Goal: Transaction & Acquisition: Purchase product/service

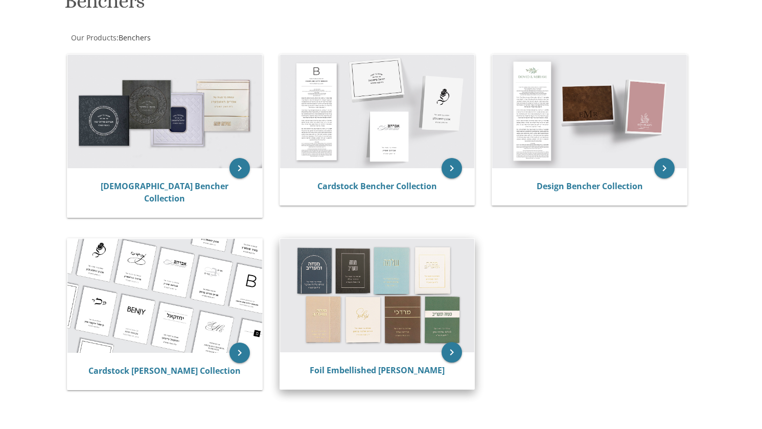
scroll to position [204, 0]
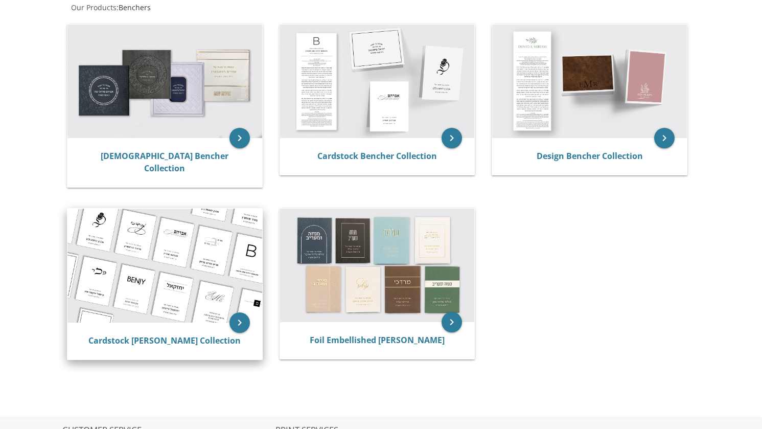
click at [209, 263] on img at bounding box center [164, 266] width 195 height 114
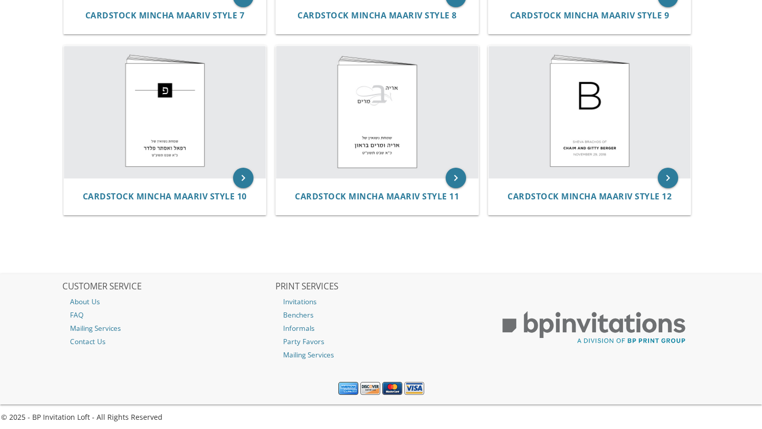
scroll to position [725, 0]
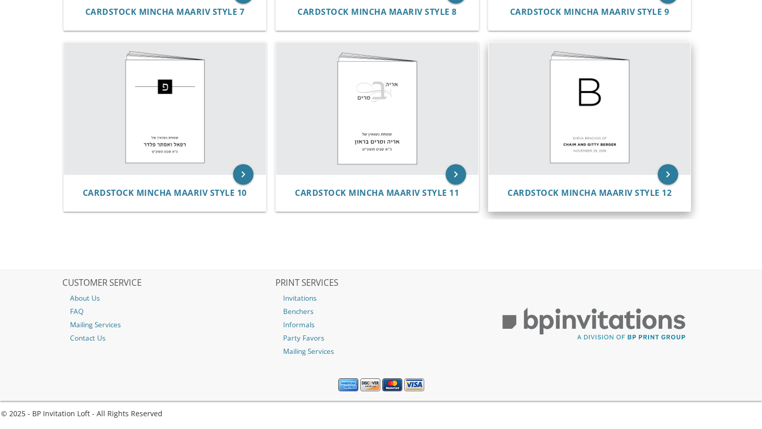
click at [568, 137] on img at bounding box center [590, 108] width 202 height 132
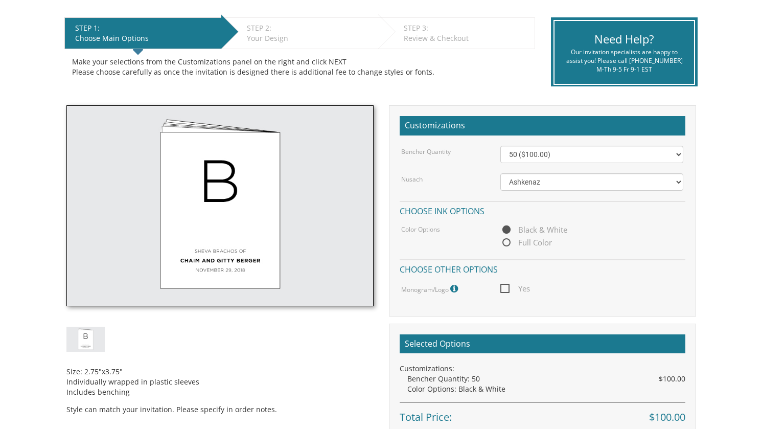
scroll to position [204, 0]
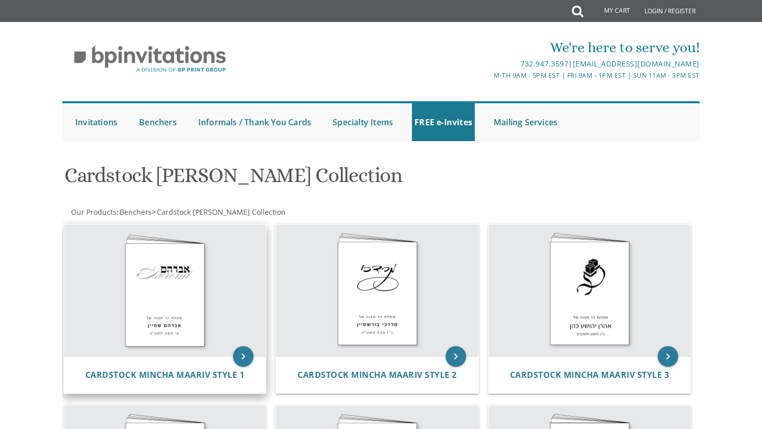
click at [189, 280] on img at bounding box center [165, 290] width 202 height 132
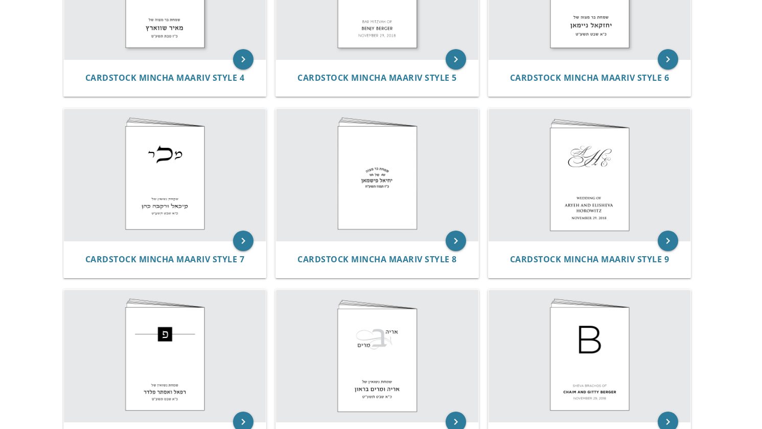
scroll to position [511, 0]
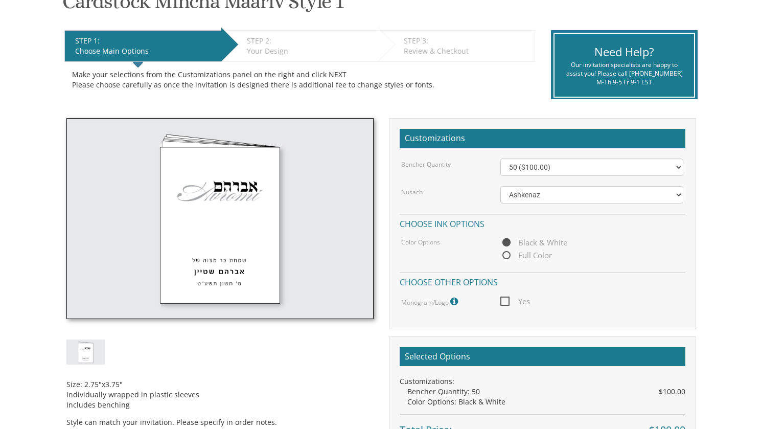
scroll to position [204, 0]
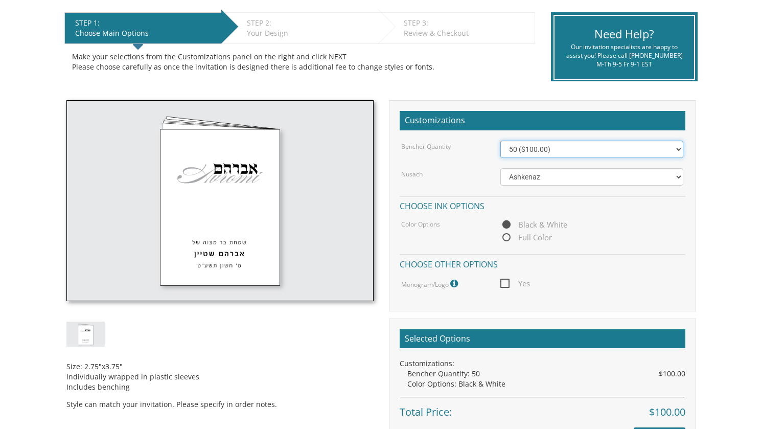
click at [543, 153] on select "50 ($100.00) 60 ($120.00) 70 ($140.00) 80 ($160.00) 90 ($180.00) 100 ($200.00) …" at bounding box center [591, 149] width 183 height 17
click at [544, 151] on select "50 ($100.00) 60 ($120.00) 70 ($140.00) 80 ($160.00) 90 ($180.00) 100 ($200.00) …" at bounding box center [591, 149] width 183 height 17
click at [523, 148] on select "50 ($100.00) 60 ($120.00) 70 ($140.00) 80 ($160.00) 90 ($180.00) 100 ($200.00) …" at bounding box center [591, 149] width 183 height 17
click at [542, 166] on div "Bencher Quantity 50 ($100.00) 60 ($120.00) 70 ($140.00) 80 ($160.00) 90 ($180.0…" at bounding box center [543, 216] width 286 height 150
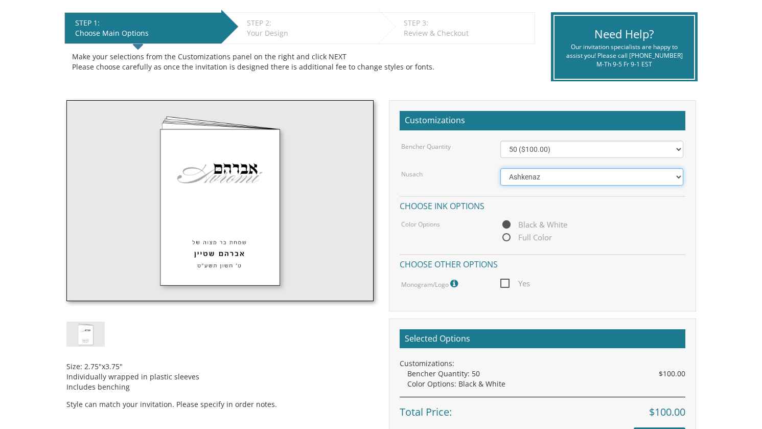
click at [540, 173] on select "Ashkenaz Edut Mizrach Sefard" at bounding box center [591, 176] width 183 height 17
click at [500, 168] on select "Ashkenaz Edut Mizrach Sefard" at bounding box center [591, 176] width 183 height 17
click at [530, 234] on span "Full Color" at bounding box center [526, 237] width 52 height 13
click at [507, 235] on input "Full Color" at bounding box center [503, 238] width 7 height 7
radio input "true"
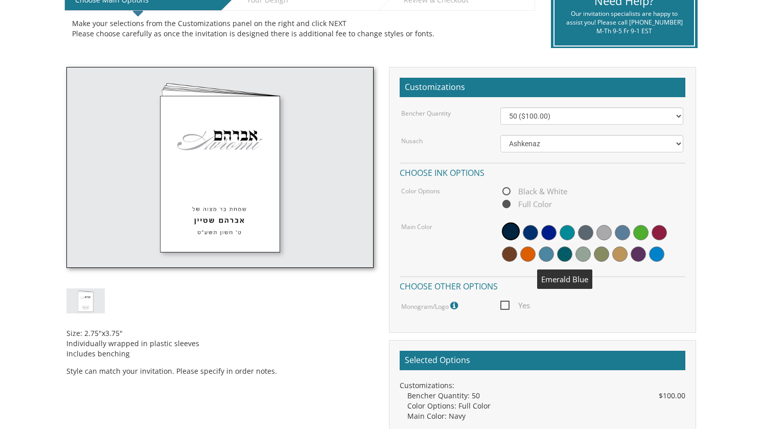
scroll to position [256, 0]
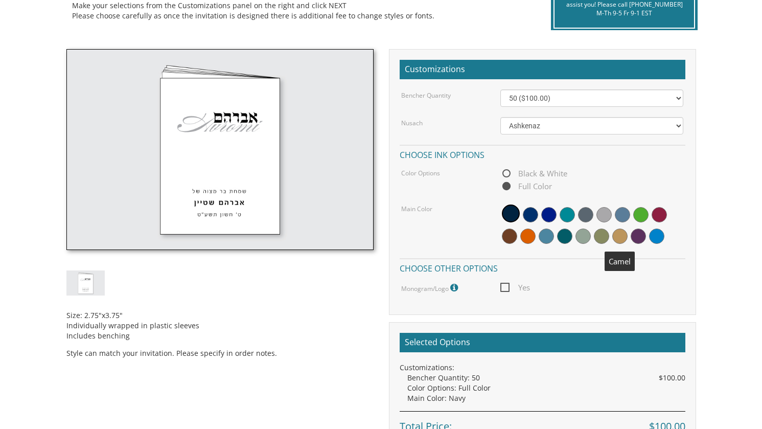
click at [625, 236] on span at bounding box center [619, 235] width 15 height 15
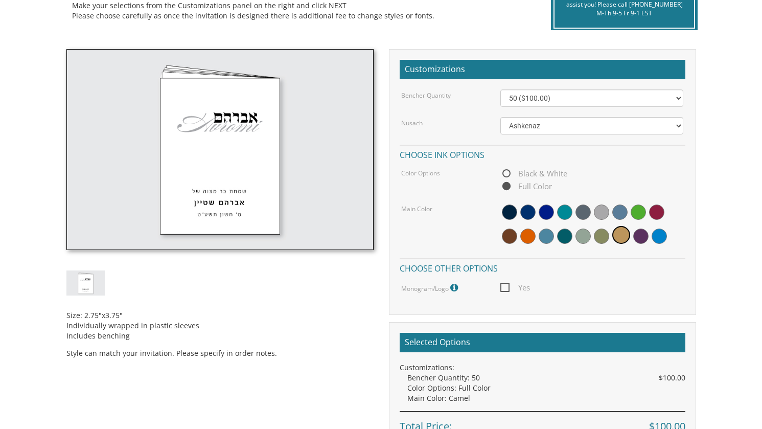
click at [510, 288] on span "Yes" at bounding box center [515, 287] width 30 height 13
click at [507, 288] on input "Yes" at bounding box center [503, 286] width 7 height 7
checkbox input "true"
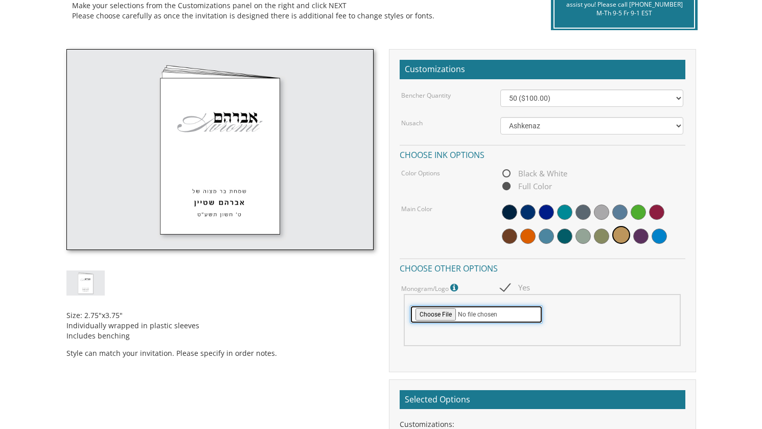
click at [443, 311] on input "file" at bounding box center [476, 314] width 133 height 18
type input "C:\fakepath\logo.jpg"
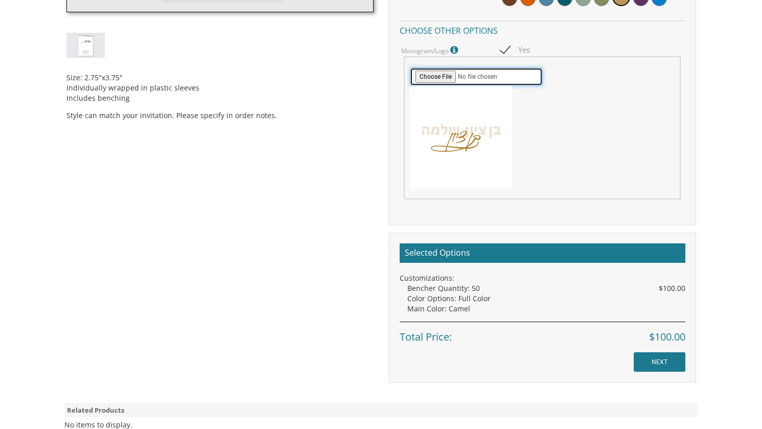
scroll to position [511, 0]
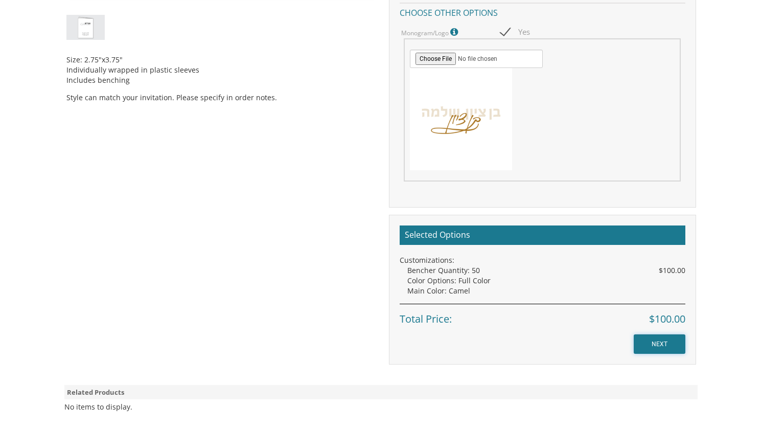
click at [650, 343] on input "NEXT" at bounding box center [660, 343] width 52 height 19
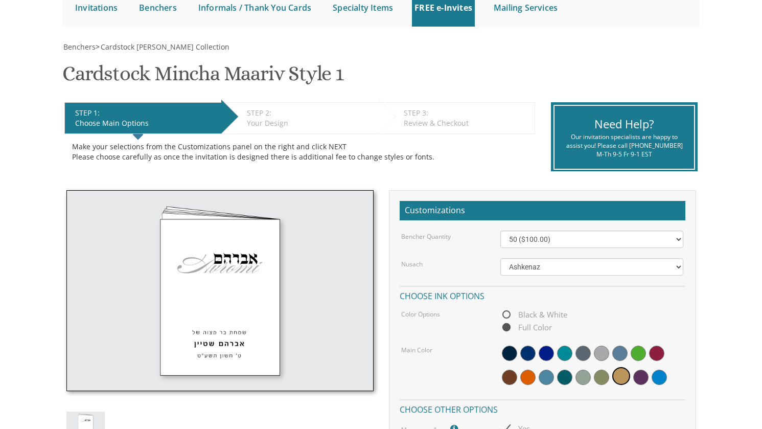
scroll to position [51, 0]
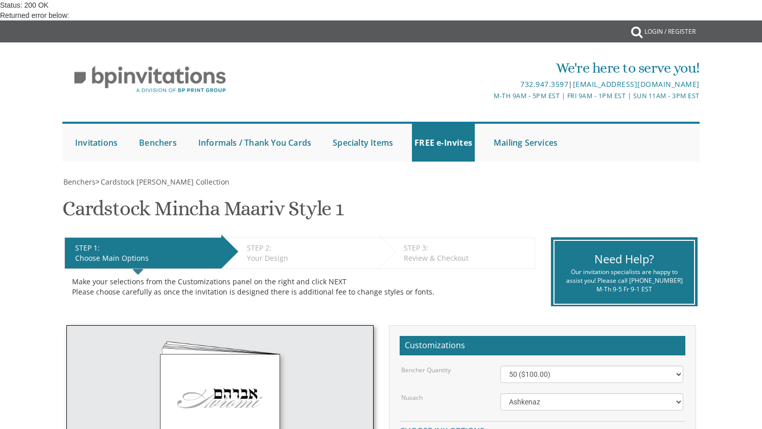
scroll to position [307, 0]
drag, startPoint x: 14, startPoint y: 6, endPoint x: 143, endPoint y: 56, distance: 138.2
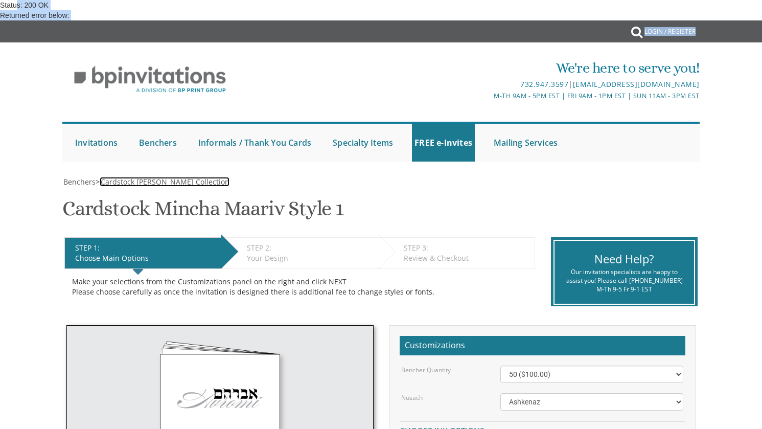
click at [144, 179] on span "Cardstock [PERSON_NAME] Collection" at bounding box center [165, 182] width 129 height 10
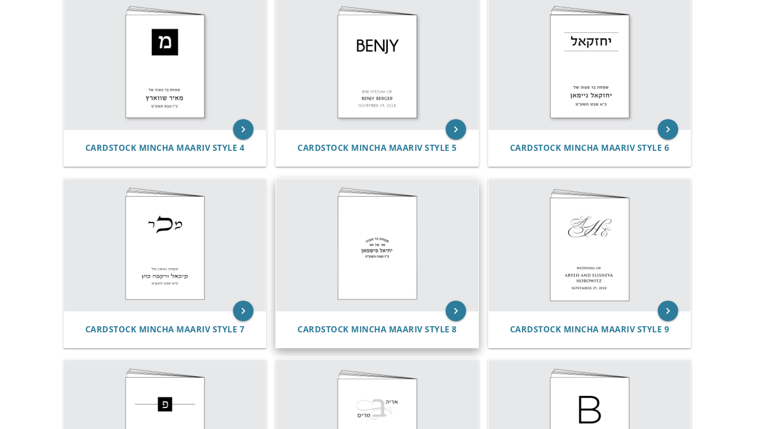
scroll to position [409, 0]
click at [351, 233] on img at bounding box center [377, 244] width 202 height 132
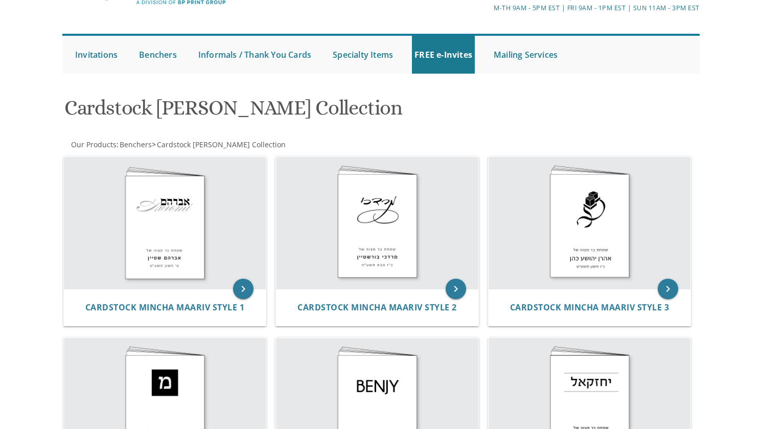
scroll to position [0, 0]
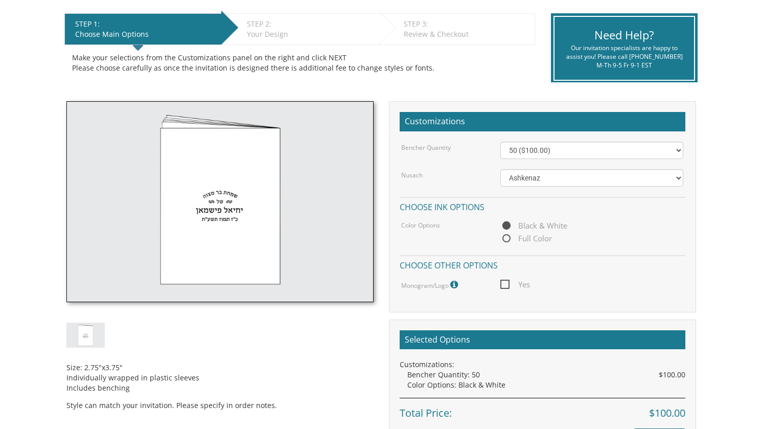
scroll to position [204, 0]
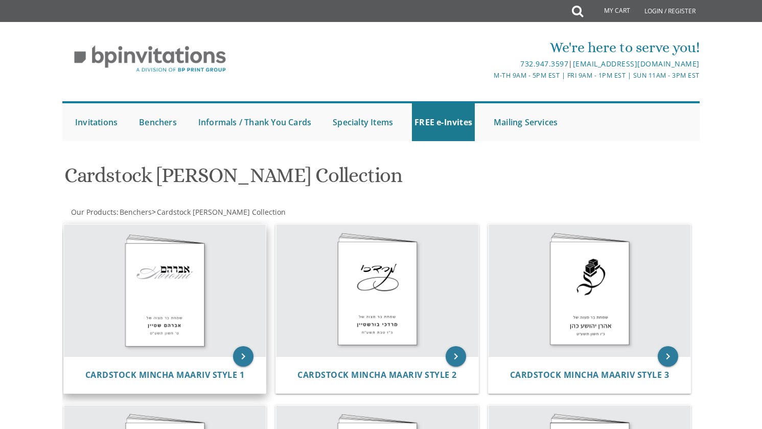
click at [174, 302] on img at bounding box center [165, 290] width 202 height 132
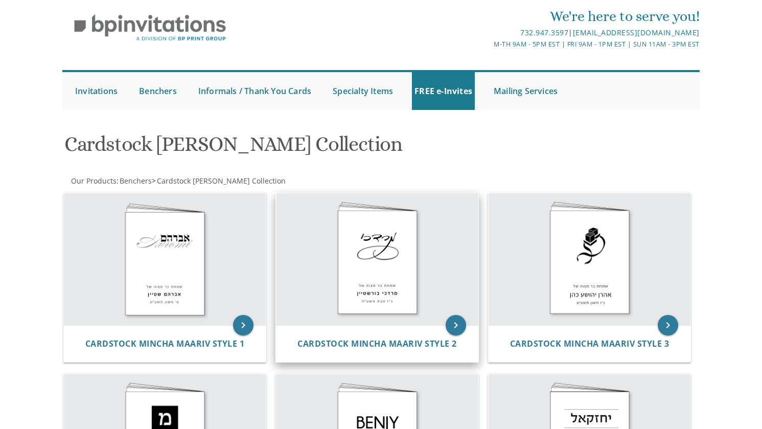
scroll to position [153, 0]
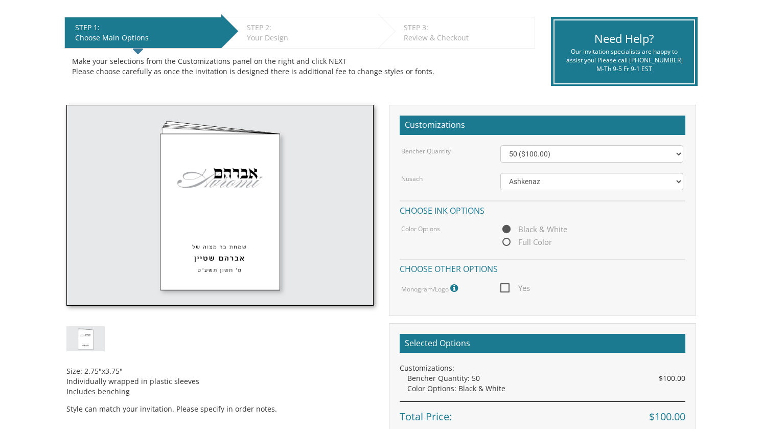
scroll to position [204, 0]
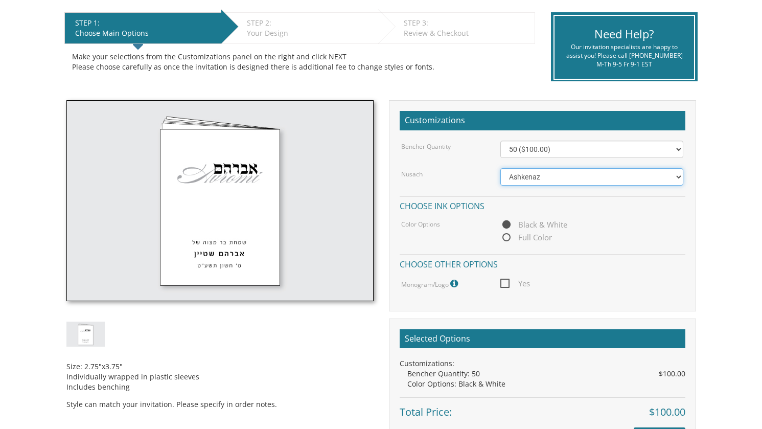
click at [541, 177] on select "Ashkenaz [PERSON_NAME]" at bounding box center [591, 176] width 183 height 17
click at [539, 178] on select "Ashkenaz [PERSON_NAME]" at bounding box center [591, 176] width 183 height 17
click at [529, 236] on span "Full Color" at bounding box center [526, 237] width 52 height 13
click at [507, 236] on input "Full Color" at bounding box center [503, 238] width 7 height 7
radio input "true"
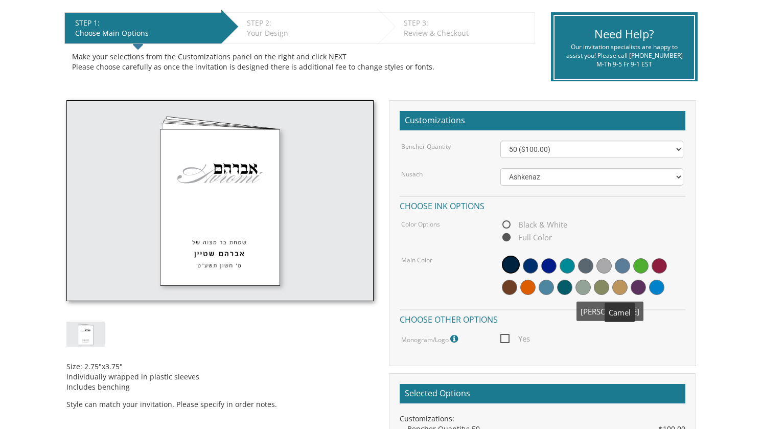
click at [615, 284] on span at bounding box center [619, 287] width 15 height 15
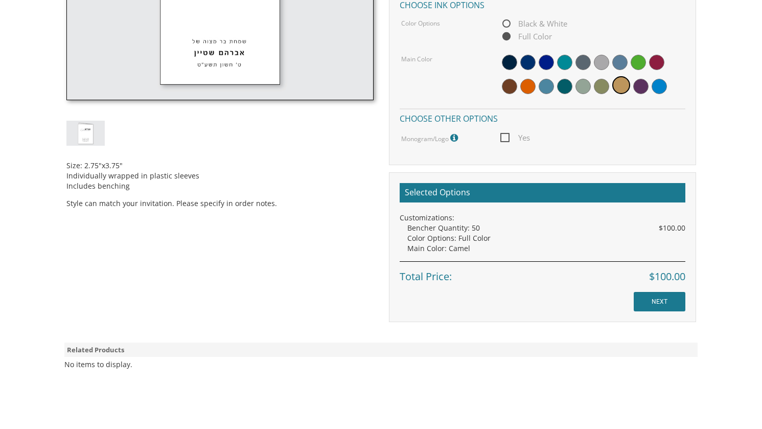
scroll to position [409, 0]
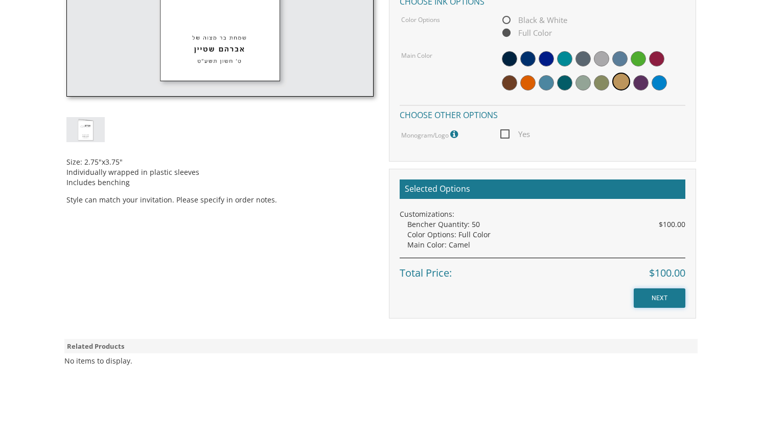
click at [647, 299] on input "NEXT" at bounding box center [660, 297] width 52 height 19
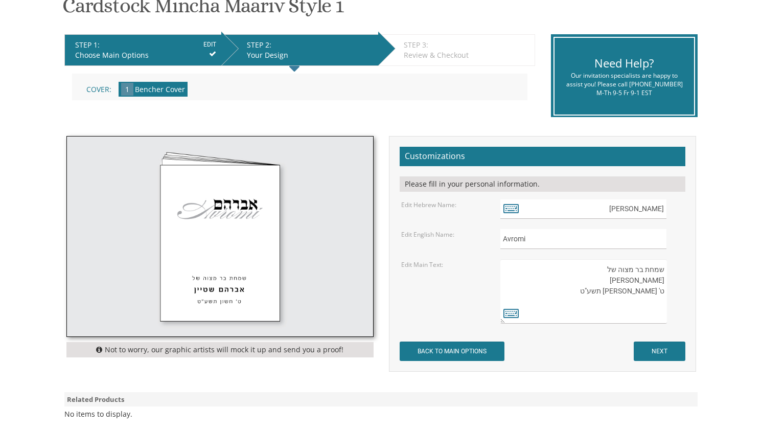
scroll to position [204, 0]
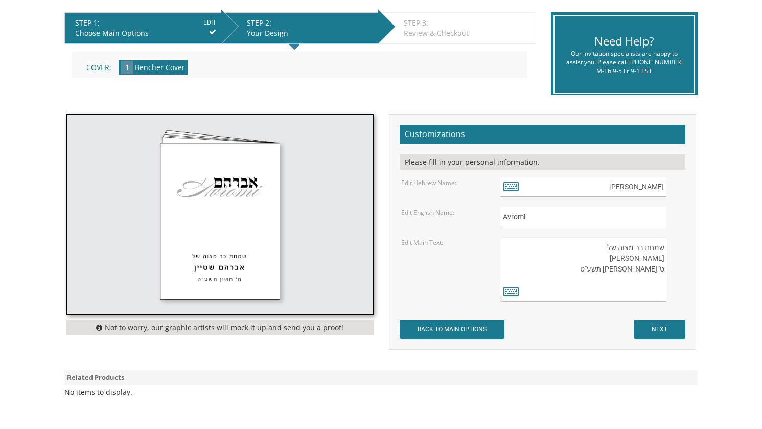
drag, startPoint x: 515, startPoint y: 247, endPoint x: 689, endPoint y: 253, distance: 174.9
click at [689, 253] on div "שמחת בר מצוה של אברהם שטיין ט' חשון תשע"ט" at bounding box center [592, 269] width 198 height 64
click at [508, 214] on input "Avromi" at bounding box center [583, 217] width 166 height 20
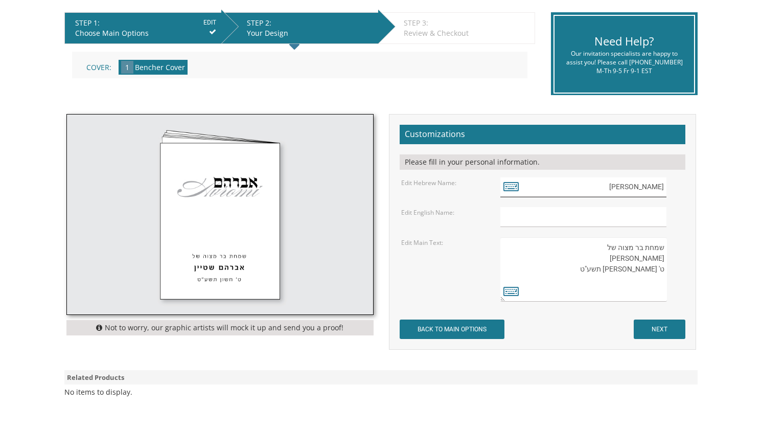
click at [649, 183] on input "אברהם" at bounding box center [583, 187] width 166 height 20
click at [652, 256] on textarea "שמחת בר מצוה של אברהם שטיין ט' חשון תשע"ט" at bounding box center [583, 269] width 166 height 64
drag, startPoint x: 652, startPoint y: 256, endPoint x: 638, endPoint y: 257, distance: 14.3
click at [638, 257] on textarea "שמחת בר מצוה של אברהם שטיין ט' חשון תשע"ט" at bounding box center [583, 269] width 166 height 64
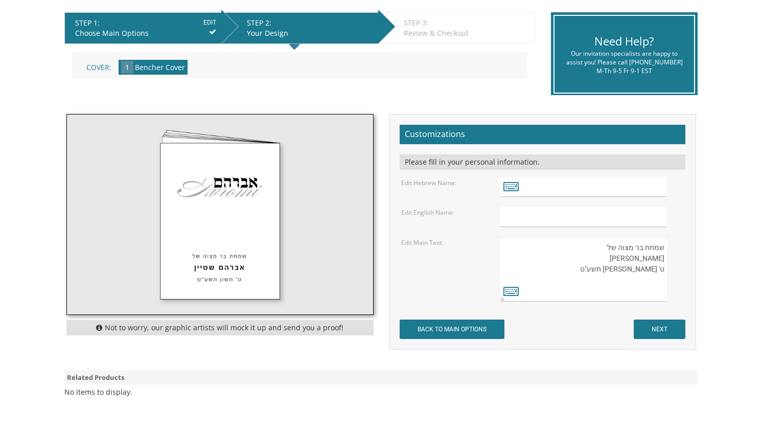
click at [658, 268] on textarea "שמחת בר מצוה של אברהם שטיין ט' חשון תשע"ט" at bounding box center [583, 269] width 166 height 64
click at [648, 271] on textarea "שמחת בר מצוה של אברהם שטיין ט' חשון תשע"ט" at bounding box center [583, 269] width 166 height 64
click at [627, 269] on textarea "שמחת בר מצוה של אברהם שטיין ט' חשון תשע"ט" at bounding box center [583, 269] width 166 height 64
click at [622, 268] on textarea "שמחת בר מצוה של אברהם שטיין ט' חשון תשע"ט" at bounding box center [583, 269] width 166 height 64
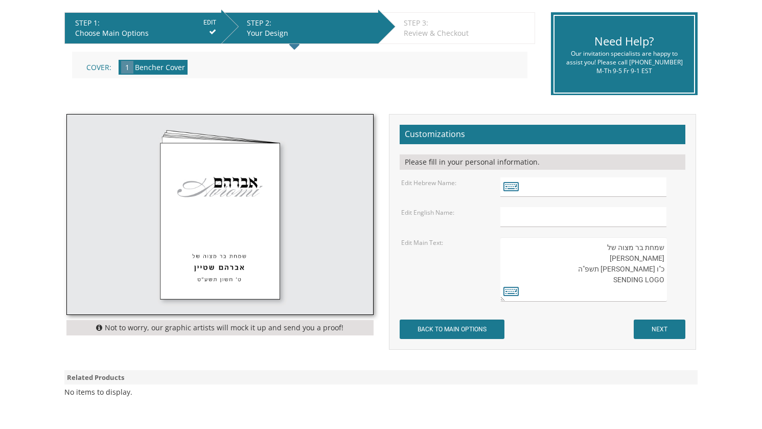
type textarea "שמחת בר מצוה של בן ציון שלמה טורין כ"ו אלול תשפ"ה SENDING LOGO"
click at [658, 320] on input "NEXT" at bounding box center [660, 328] width 52 height 19
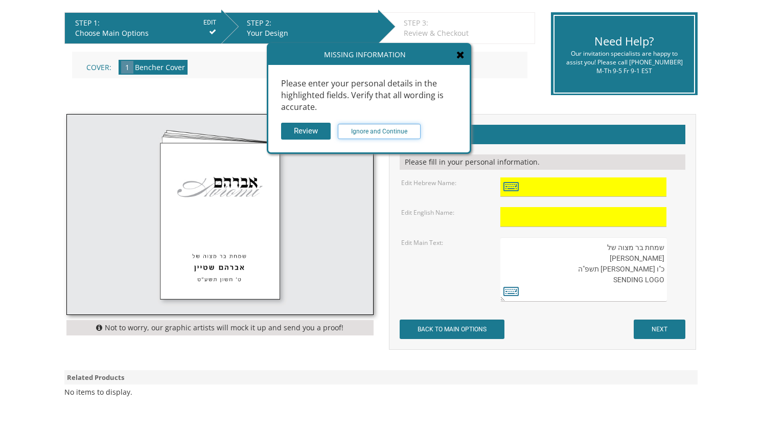
click at [369, 132] on input "Ignore and Continue" at bounding box center [379, 131] width 83 height 15
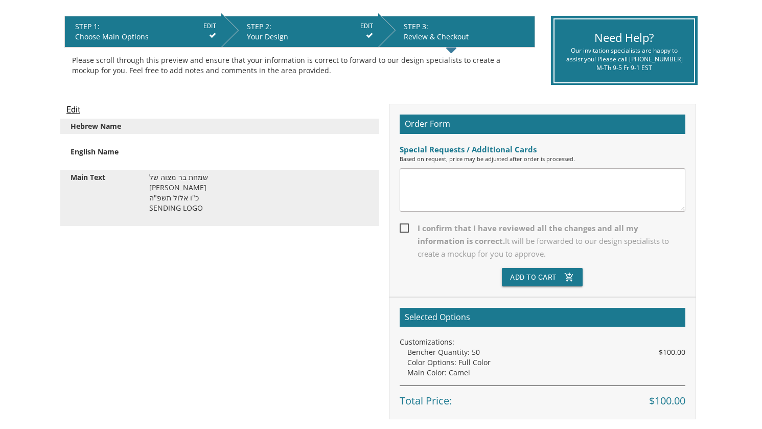
scroll to position [256, 0]
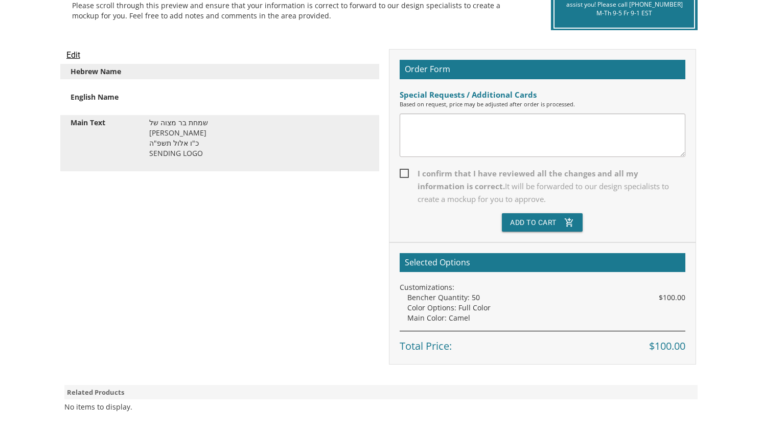
click at [459, 128] on textarea at bounding box center [543, 134] width 286 height 43
type textarea "SNEDING LOGO< upload keeps sending error message"
click at [404, 171] on span "I confirm that I have reviewed all the changes and all my information is correc…" at bounding box center [543, 186] width 286 height 38
click at [404, 171] on input "I confirm that I have reviewed all the changes and all my information is correc…" at bounding box center [403, 172] width 7 height 7
checkbox input "true"
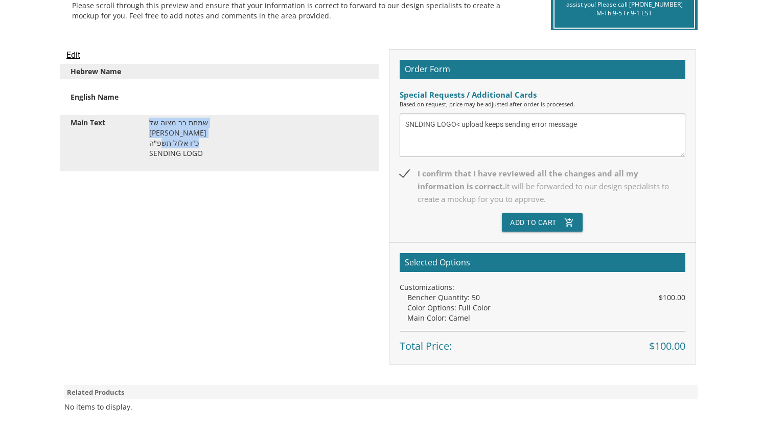
drag, startPoint x: 205, startPoint y: 123, endPoint x: 159, endPoint y: 140, distance: 49.2
click at [159, 140] on div "שמחת בר מצוה של בן ציון שלמה טורין כ"ו אלול תשפ"ה SENDING LOGO" at bounding box center [259, 143] width 235 height 51
click at [205, 141] on div "שמחת בר מצוה של בן ציון שלמה טורין כ"ו אלול תשפ"ה SENDING LOGO" at bounding box center [259, 143] width 235 height 51
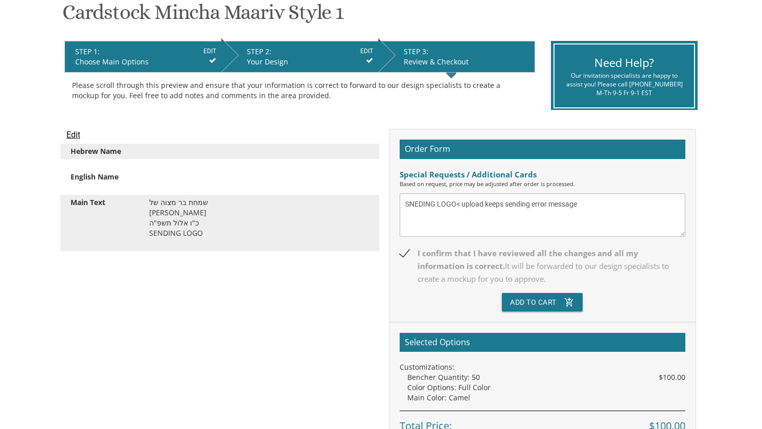
scroll to position [156, 0]
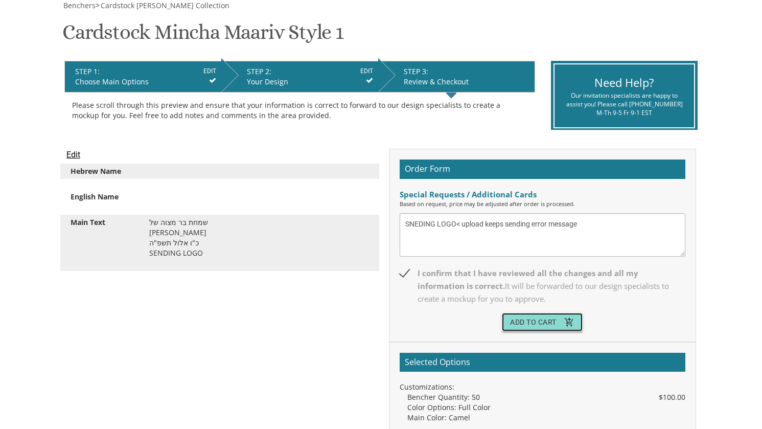
click at [539, 316] on button "Add To Cart add_shopping_cart" at bounding box center [542, 322] width 81 height 18
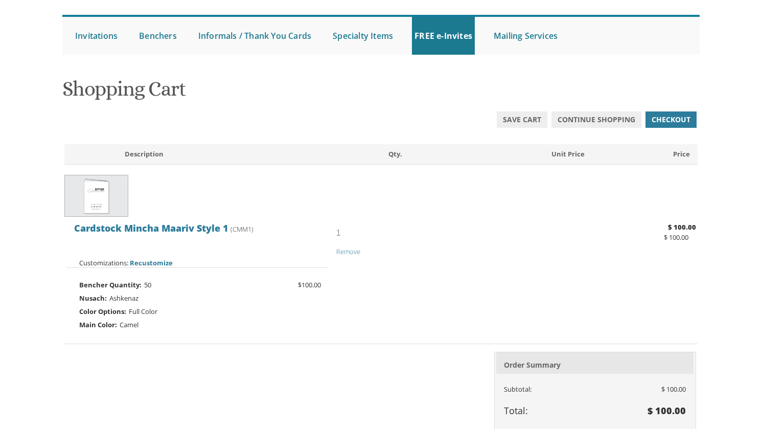
scroll to position [102, 0]
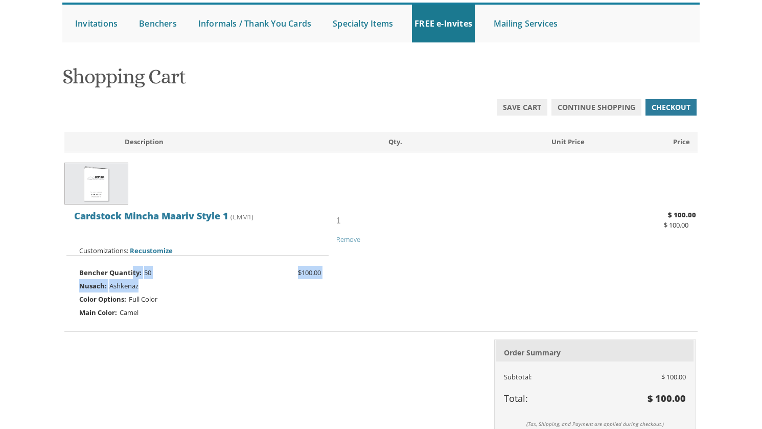
drag, startPoint x: 131, startPoint y: 271, endPoint x: 206, endPoint y: 281, distance: 75.8
click at [206, 281] on div "Cardstock Mincha Maariv Style 1 (CMM1) 1" at bounding box center [381, 261] width 634 height 115
click at [185, 290] on div "Nusach: Ashkenaz" at bounding box center [197, 285] width 262 height 13
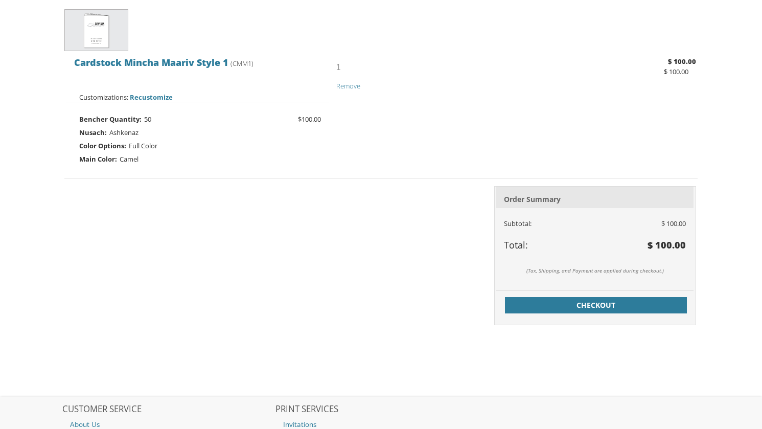
scroll to position [307, 0]
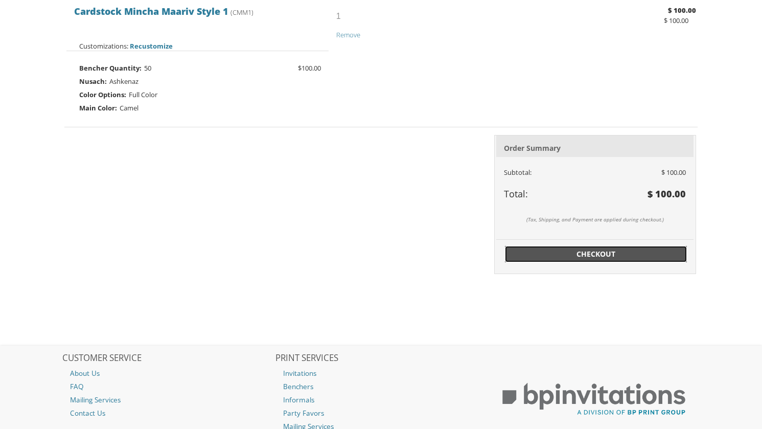
click at [587, 252] on span "Checkout" at bounding box center [596, 254] width 170 height 10
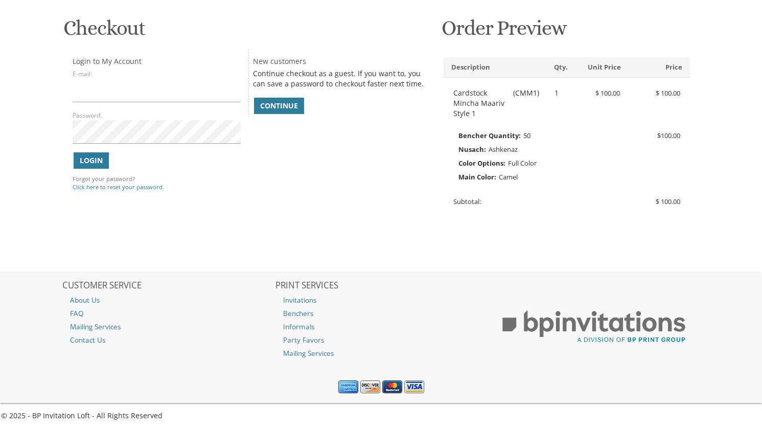
scroll to position [153, 0]
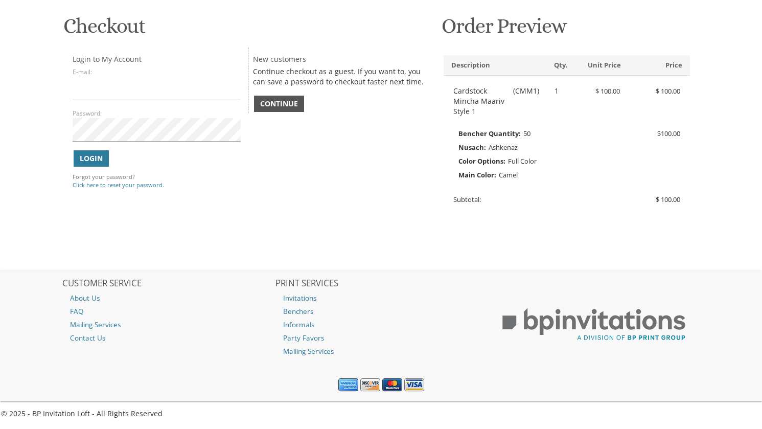
click at [294, 100] on span "Continue" at bounding box center [279, 104] width 38 height 10
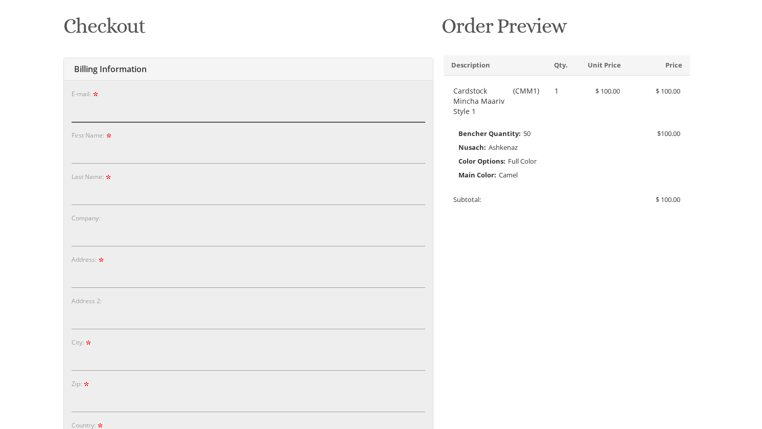
click at [117, 120] on input "E-mail:" at bounding box center [249, 111] width 354 height 24
type input "[EMAIL_ADDRESS][DOMAIN_NAME]"
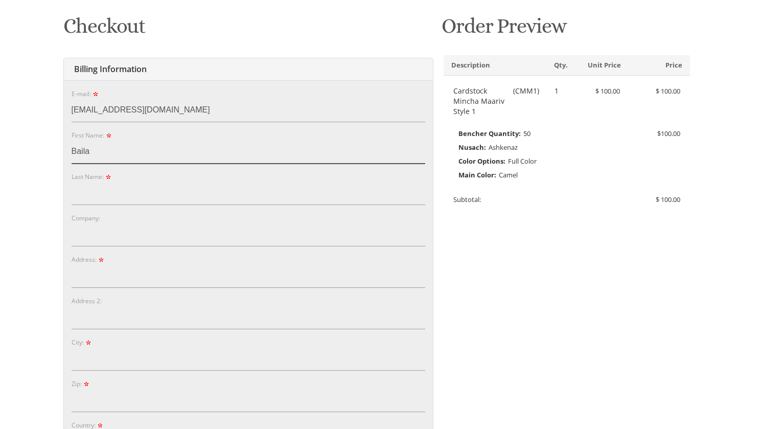
type input "Baila"
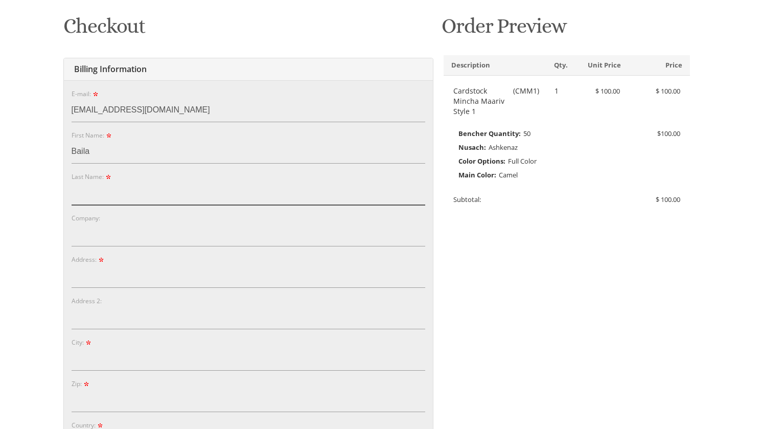
type input "u"
type input "[GEOGRAPHIC_DATA]"
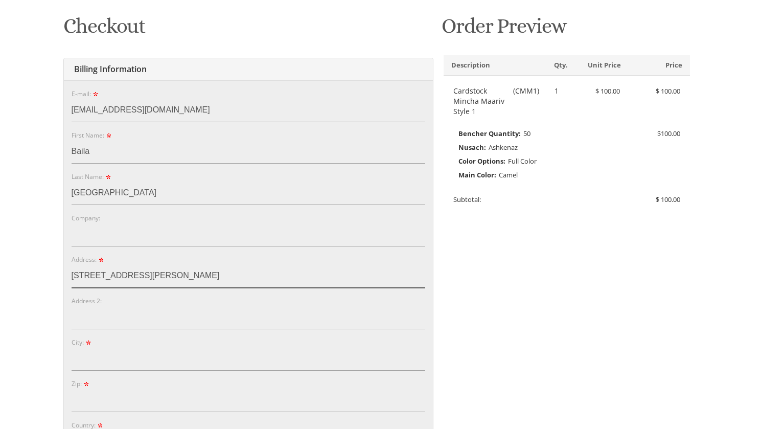
type input "[STREET_ADDRESS][PERSON_NAME]"
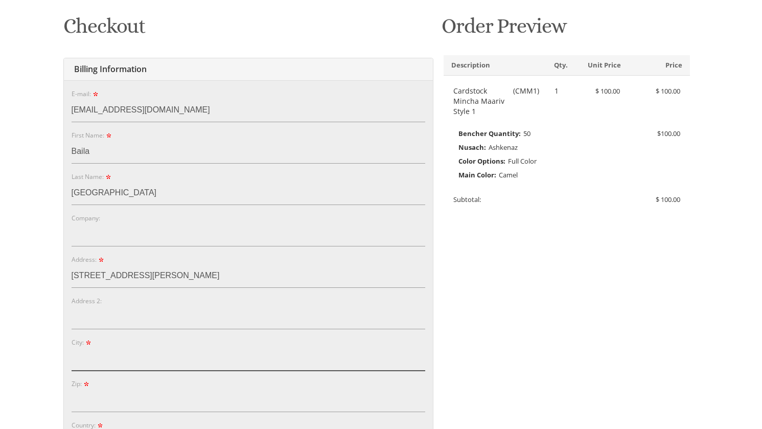
type input "K"
type input "[PERSON_NAME]"
type input "08527"
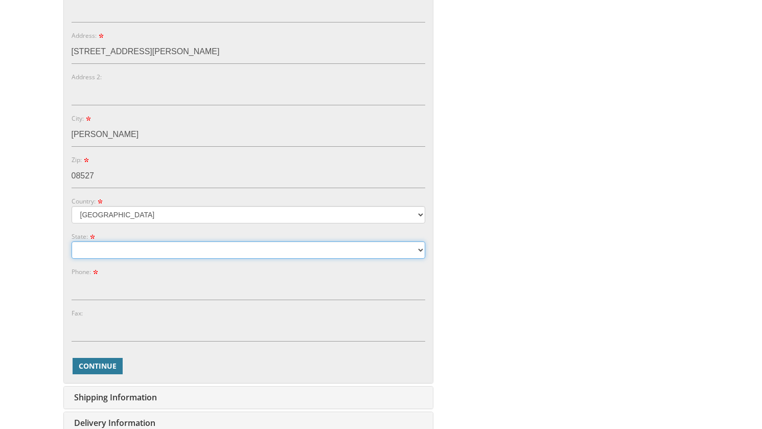
click at [125, 243] on select "Alabama Alaska Guam" at bounding box center [249, 249] width 354 height 17
select select "NJ"
click at [72, 241] on select "Alabama Alaska Guam" at bounding box center [249, 249] width 354 height 17
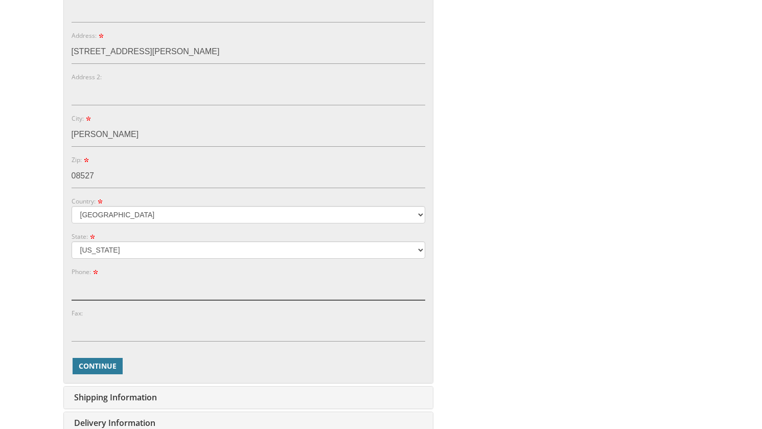
click at [102, 285] on input "Phone:" at bounding box center [249, 288] width 354 height 24
type input "9175338134"
click at [95, 361] on span "Continue" at bounding box center [98, 366] width 38 height 10
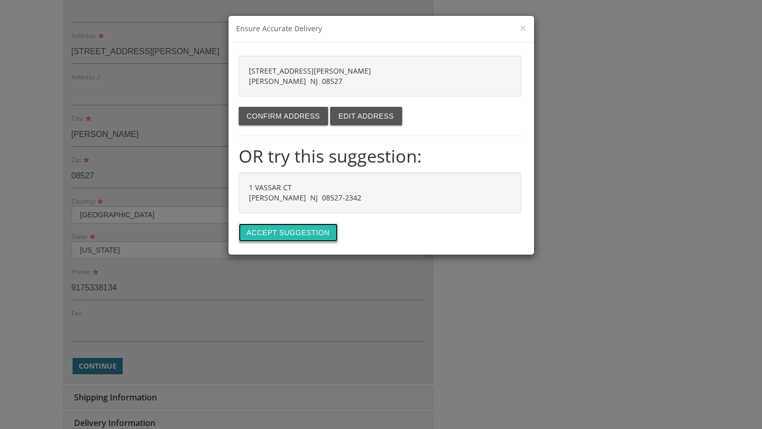
click at [304, 237] on button "Accept suggestion" at bounding box center [288, 232] width 99 height 18
type input "1 VASSAR CT"
type input "JACKSON"
type input "08527-2342"
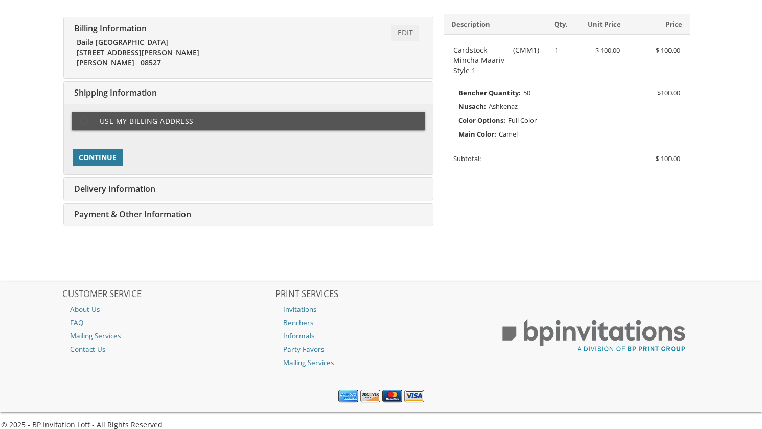
scroll to position [205, 0]
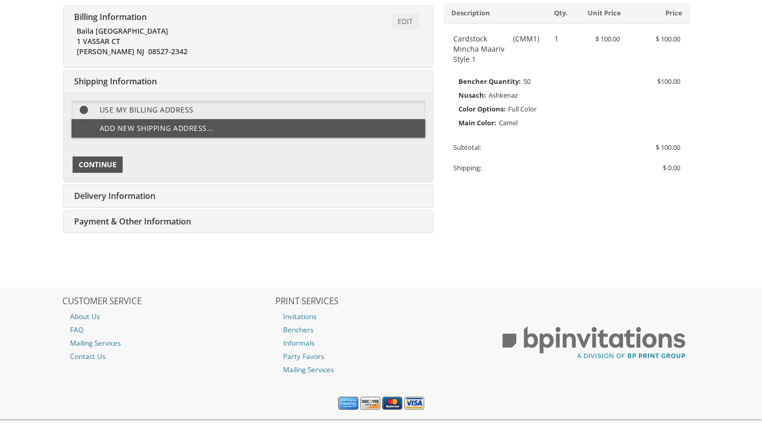
click at [89, 167] on span "Continue" at bounding box center [98, 164] width 38 height 10
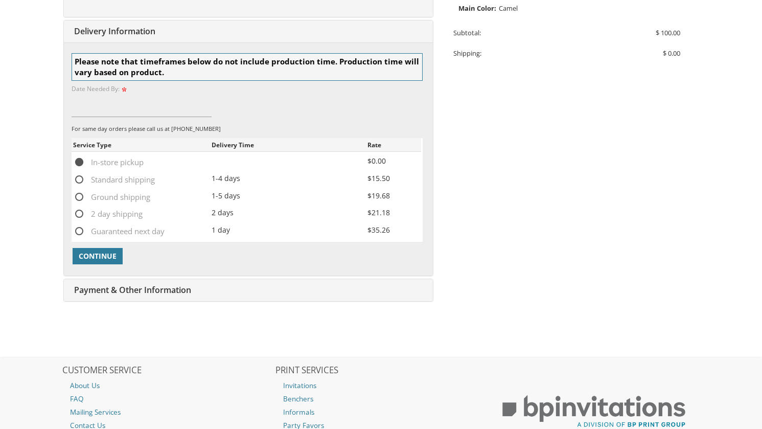
scroll to position [321, 0]
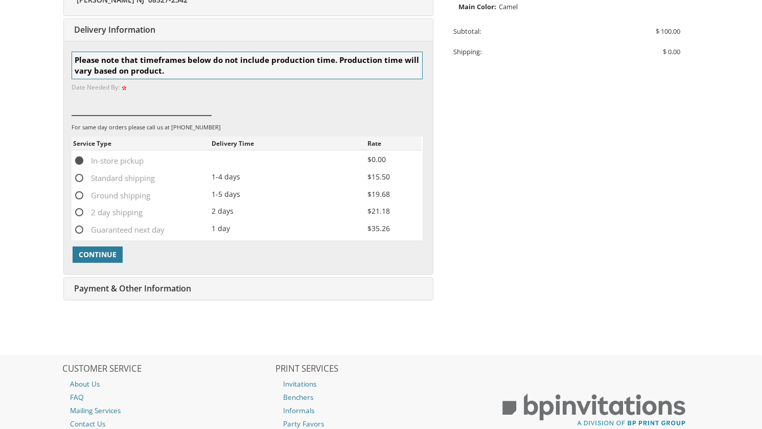
click at [151, 94] on input at bounding box center [142, 104] width 141 height 24
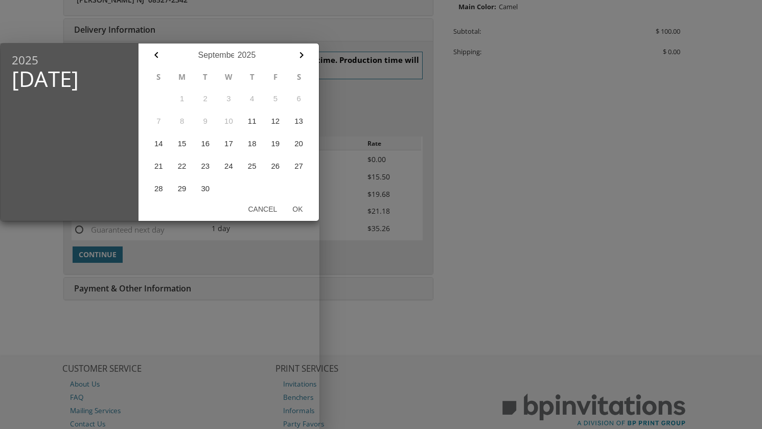
click at [316, 84] on div "S M T W T F S 1 2 3 4 5 6 7 8 9 10 11 12 13 14 15 16 17 18 19 20 21 22 23 24 25…" at bounding box center [228, 132] width 180 height 133
click at [327, 96] on div at bounding box center [381, 161] width 762 height 536
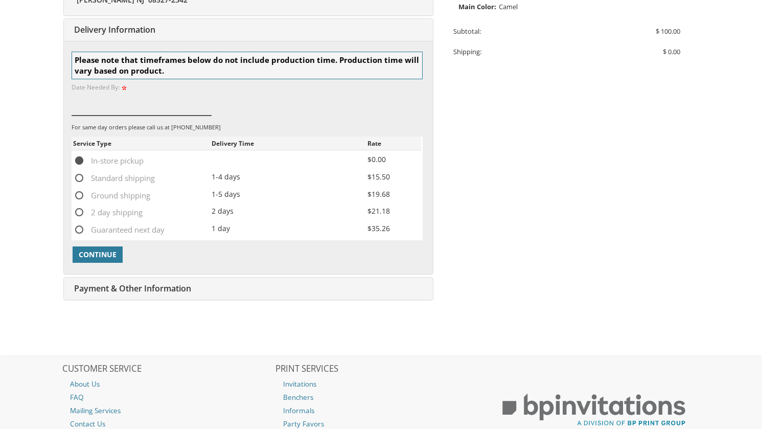
click at [115, 108] on input at bounding box center [142, 104] width 141 height 24
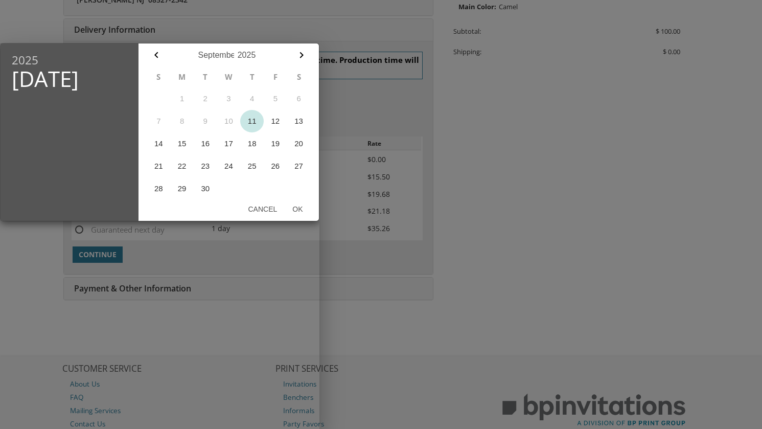
click at [250, 125] on button "11" at bounding box center [252, 121] width 24 height 22
click at [275, 118] on button "12" at bounding box center [276, 121] width 24 height 22
click at [298, 207] on button "Ok" at bounding box center [298, 209] width 26 height 18
type input "Sep 12, 2025"
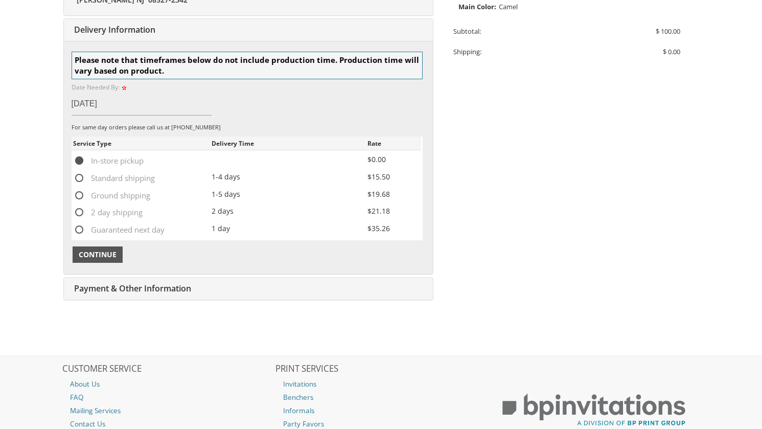
click at [108, 254] on span "Continue" at bounding box center [98, 254] width 38 height 10
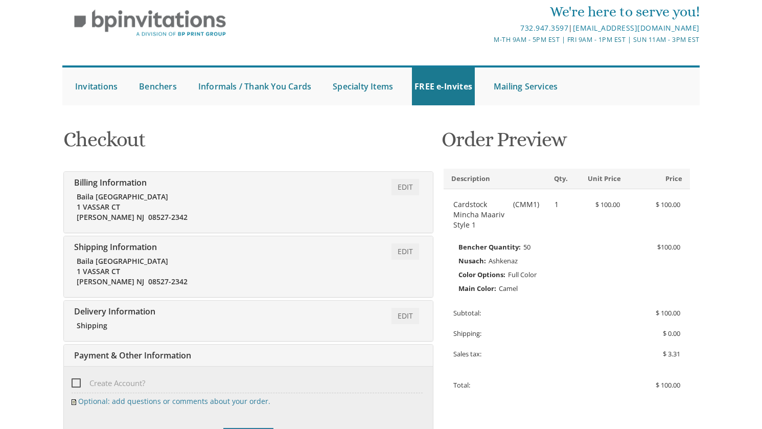
scroll to position [23, 0]
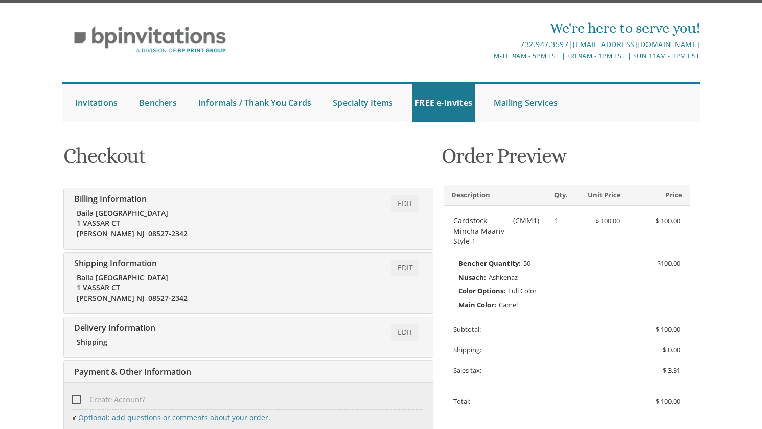
click at [208, 157] on h1 "Checkout" at bounding box center [248, 160] width 370 height 30
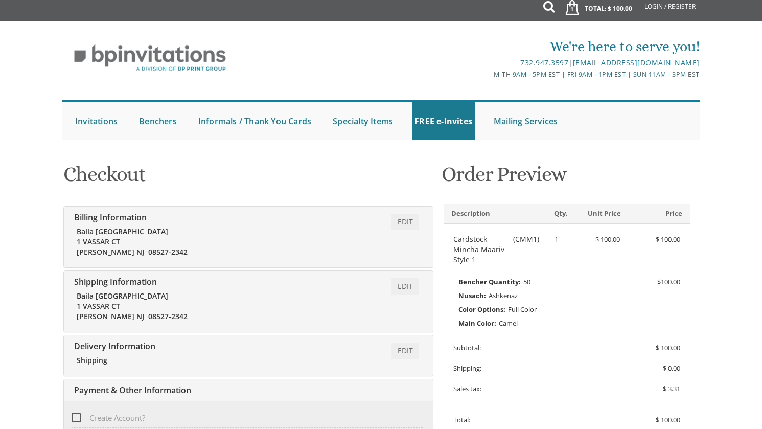
scroll to position [0, 0]
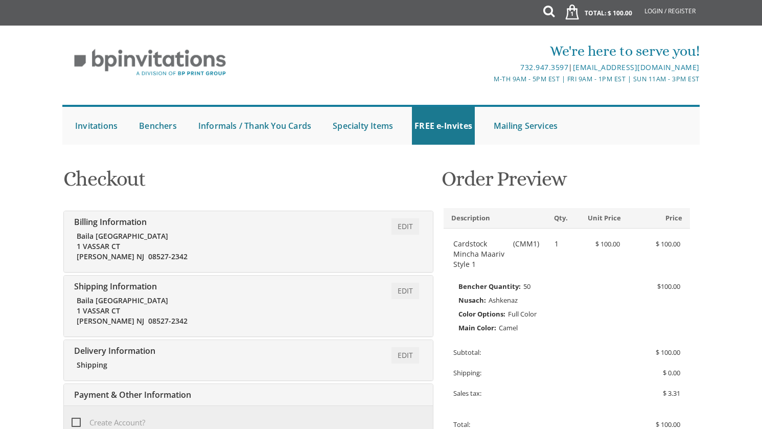
drag, startPoint x: 13, startPoint y: 0, endPoint x: 615, endPoint y: 178, distance: 627.7
click at [615, 178] on h1 "Order Preview" at bounding box center [567, 183] width 250 height 30
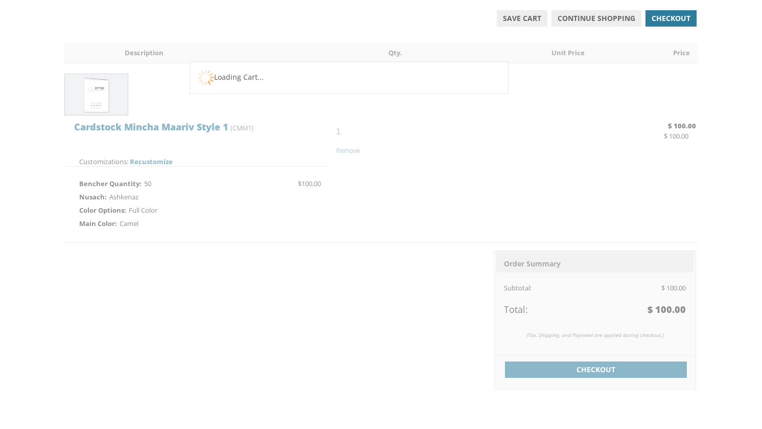
scroll to position [195, 0]
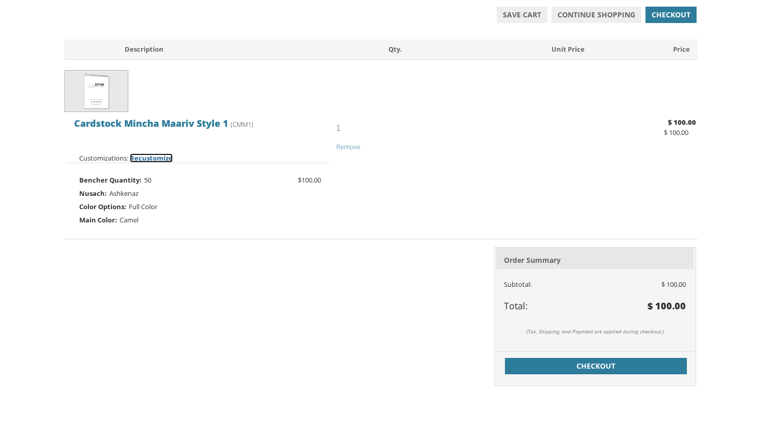
click at [153, 156] on span "Recustomize" at bounding box center [151, 157] width 43 height 9
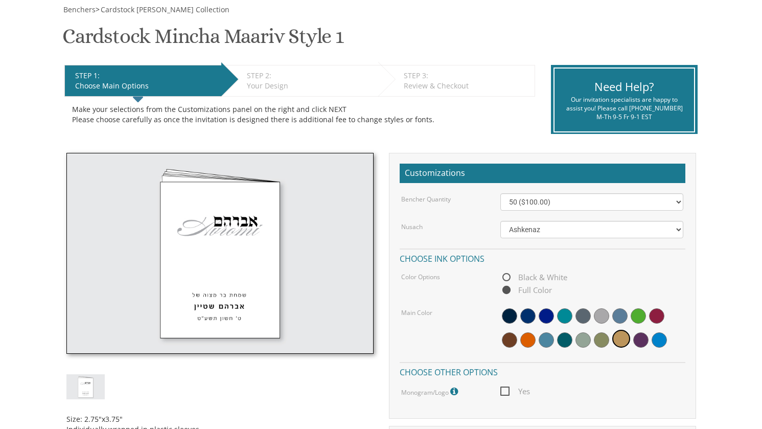
scroll to position [153, 0]
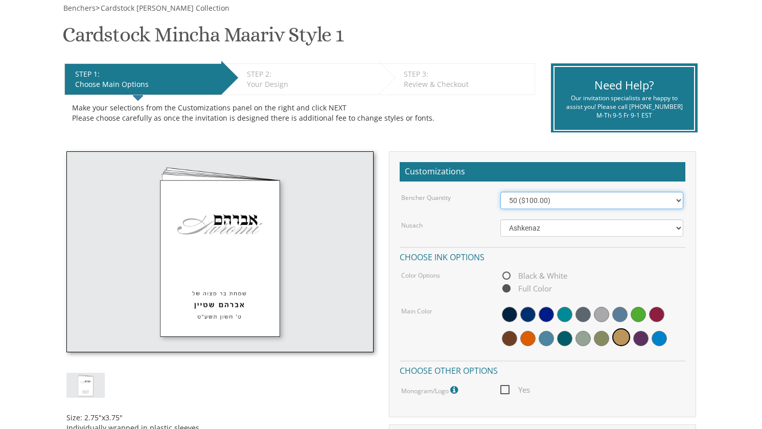
click at [553, 203] on select "50 ($100.00) 60 ($120.00) 70 ($140.00) 80 ($160.00) 90 ($180.00) 100 ($200.00) …" at bounding box center [591, 200] width 183 height 17
select select "100"
click at [500, 192] on select "50 ($100.00) 60 ($120.00) 70 ($140.00) 80 ($160.00) 90 ($180.00) 100 ($200.00) …" at bounding box center [591, 200] width 183 height 17
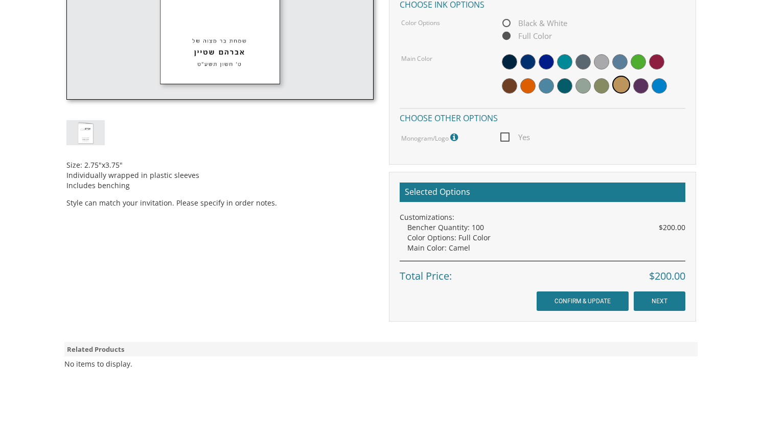
scroll to position [409, 0]
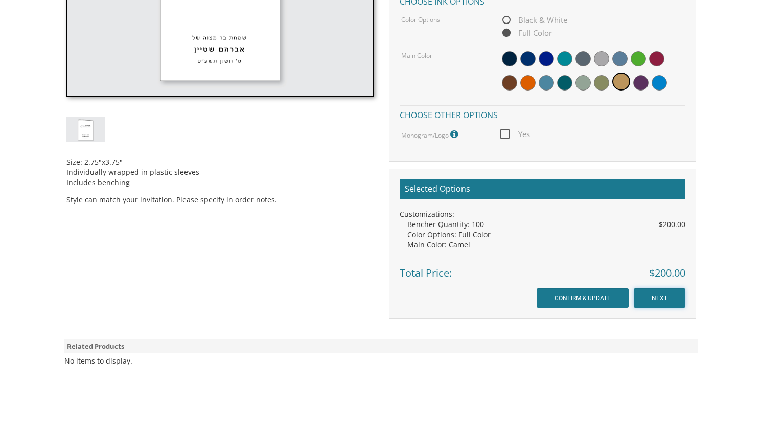
click at [659, 296] on input "NEXT" at bounding box center [660, 297] width 52 height 19
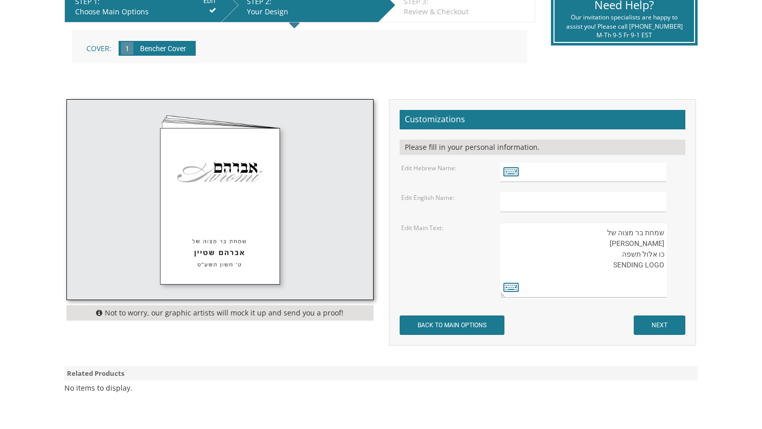
scroll to position [307, 0]
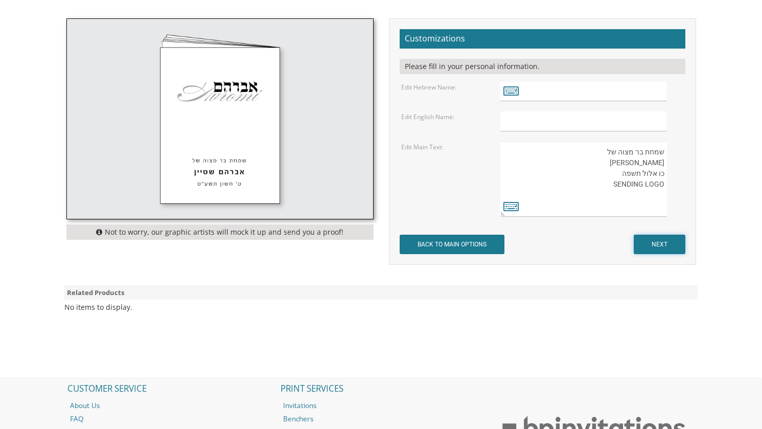
click at [660, 241] on input "NEXT" at bounding box center [660, 244] width 52 height 19
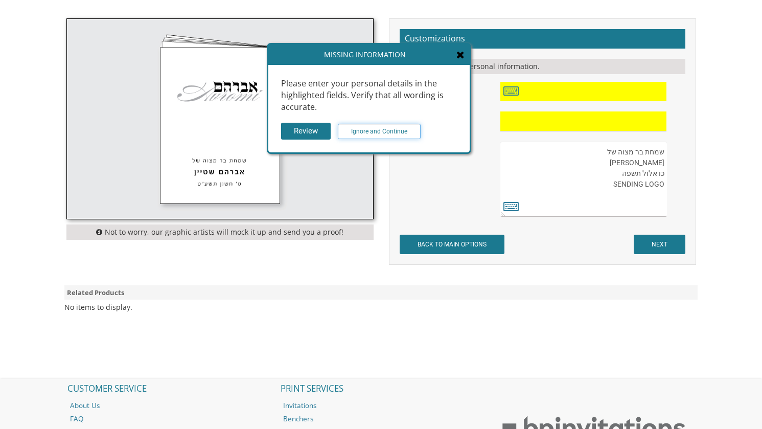
click at [349, 128] on input "Ignore and Continue" at bounding box center [379, 131] width 83 height 15
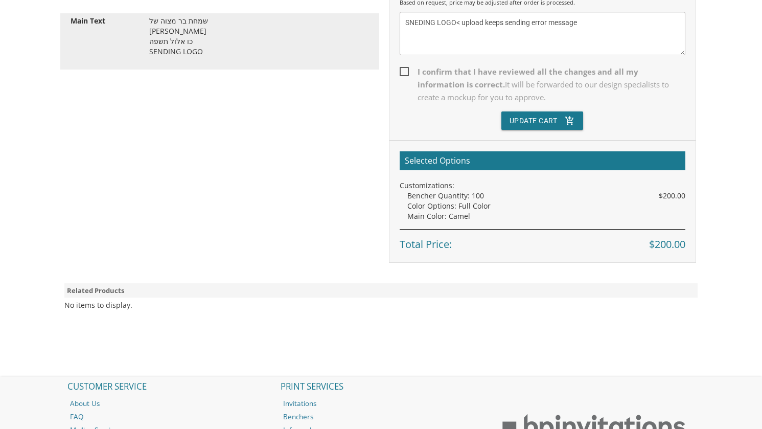
scroll to position [358, 0]
click at [412, 72] on span "I confirm that I have reviewed all the changes and all my information is correc…" at bounding box center [543, 84] width 286 height 38
click at [406, 72] on input "I confirm that I have reviewed all the changes and all my information is correc…" at bounding box center [403, 70] width 7 height 7
checkbox input "true"
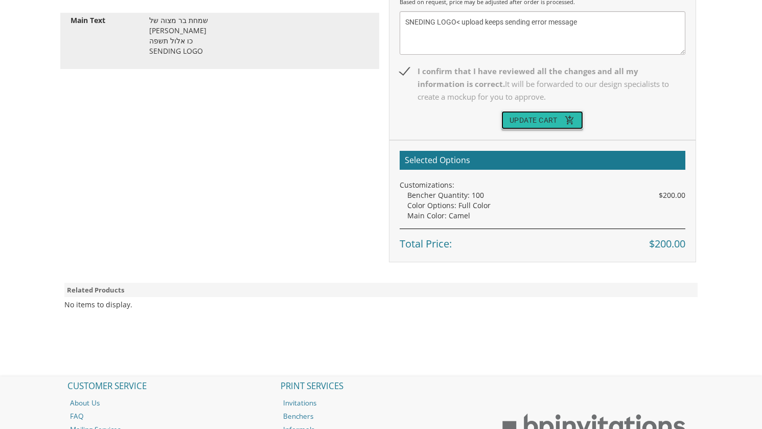
click at [537, 122] on button "Update Cart add_shopping_cart" at bounding box center [542, 120] width 82 height 18
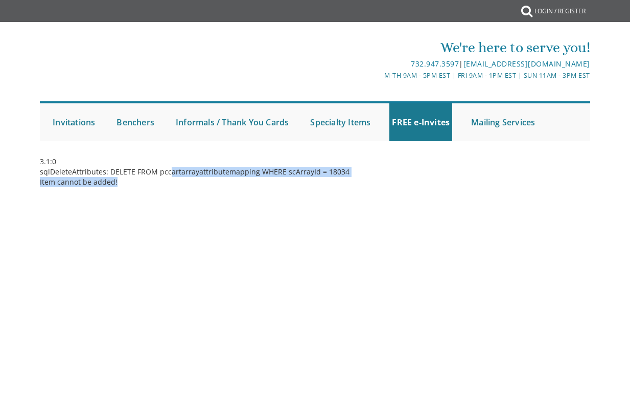
drag, startPoint x: 177, startPoint y: 171, endPoint x: 413, endPoint y: 222, distance: 241.0
click at [413, 222] on div "3.1:0 sqlDeleteAttributes: DELETE FROM pccartarrayattributemapping WHERE scArra…" at bounding box center [315, 194] width 567 height 77
click at [437, 209] on div "3.1:0 sqlDeleteAttributes: DELETE FROM pccartarrayattributemapping WHERE scArra…" at bounding box center [315, 194] width 567 height 77
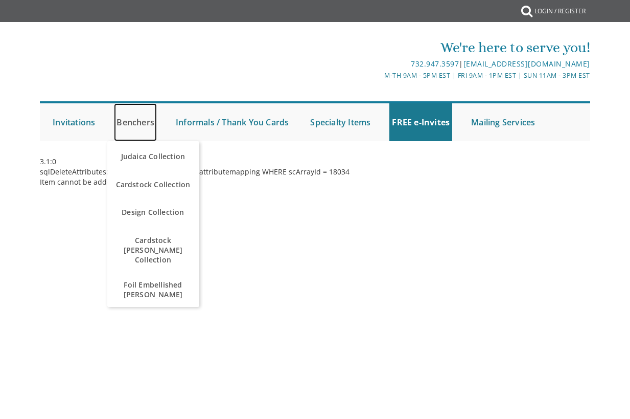
click at [132, 120] on link "Benchers" at bounding box center [135, 122] width 43 height 38
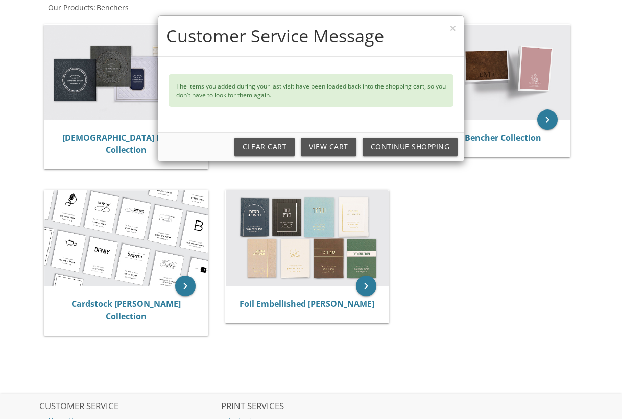
scroll to position [208, 0]
click at [320, 140] on link "View Cart" at bounding box center [329, 146] width 56 height 18
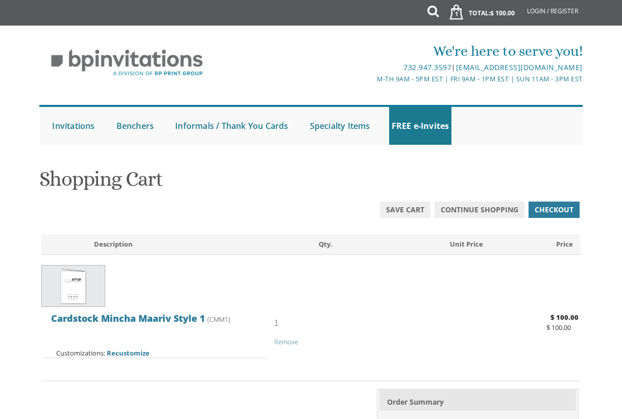
scroll to position [153, 0]
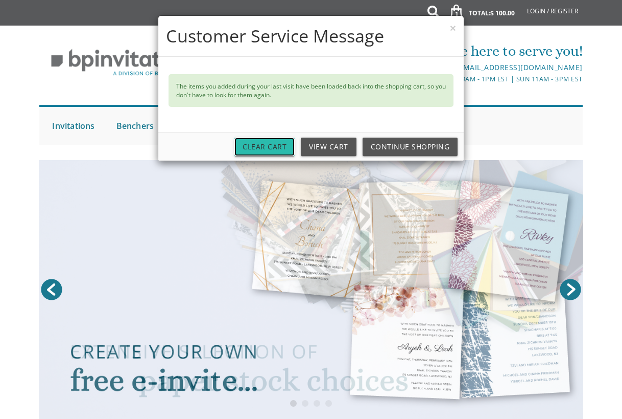
click at [275, 146] on link "Clear Cart" at bounding box center [265, 146] width 60 height 18
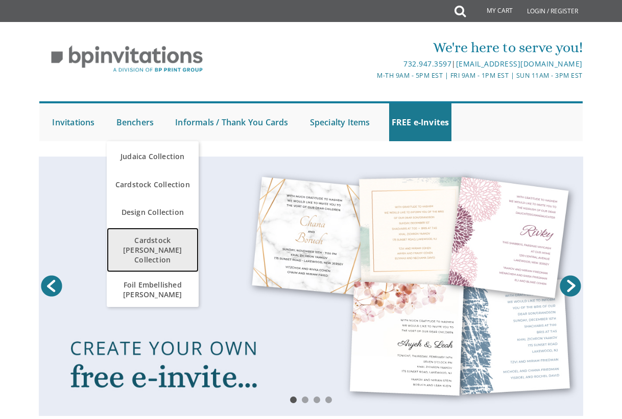
click at [153, 241] on span "Cardstock [PERSON_NAME] Collection" at bounding box center [152, 249] width 87 height 39
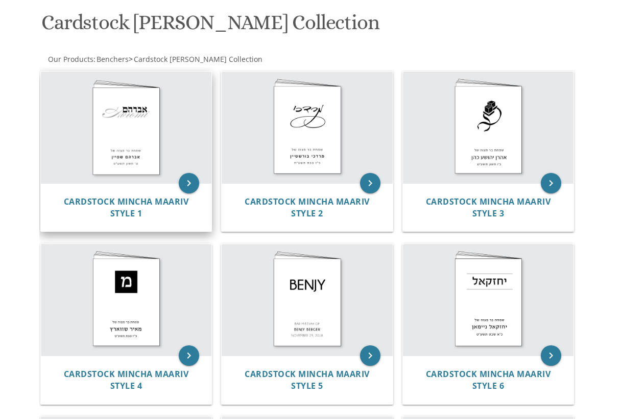
scroll to position [153, 0]
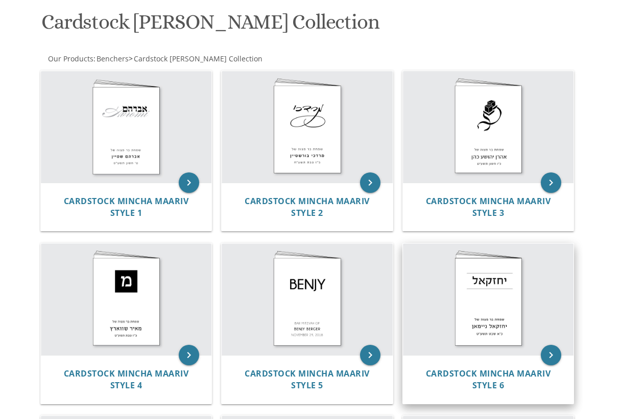
click at [484, 298] on img at bounding box center [488, 298] width 171 height 111
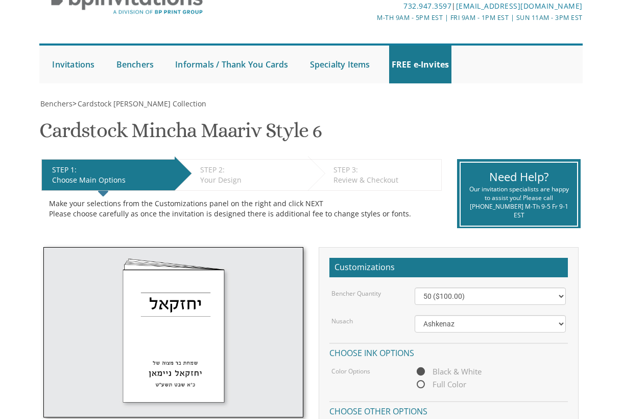
scroll to position [153, 0]
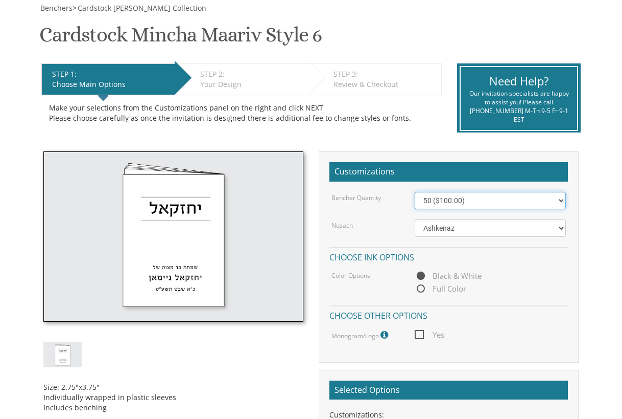
click at [452, 207] on select "50 ($100.00) 60 ($120.00) 70 ($140.00) 80 ($160.00) 90 ($180.00) 100 ($200.00) …" at bounding box center [490, 200] width 151 height 17
select select "100"
click at [415, 192] on select "50 ($100.00) 60 ($120.00) 70 ($140.00) 80 ($160.00) 90 ($180.00) 100 ($200.00) …" at bounding box center [490, 200] width 151 height 17
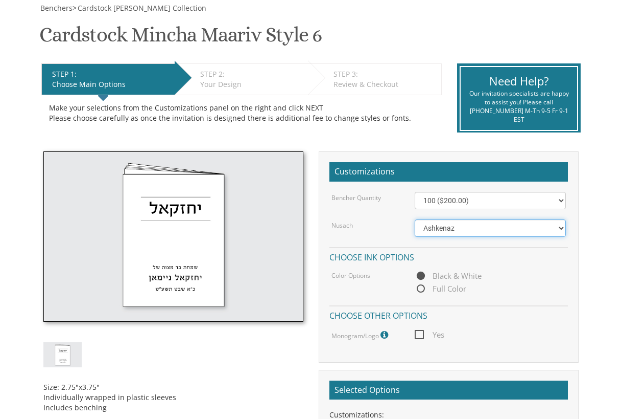
click at [442, 233] on select "Ashkenaz [PERSON_NAME]" at bounding box center [490, 227] width 151 height 17
click at [447, 229] on select "Ashkenaz Edut Mizrach Sefard" at bounding box center [490, 227] width 151 height 17
click at [448, 289] on span "Full Color" at bounding box center [441, 288] width 52 height 13
click at [422, 289] on input "Full Color" at bounding box center [418, 289] width 7 height 7
radio input "true"
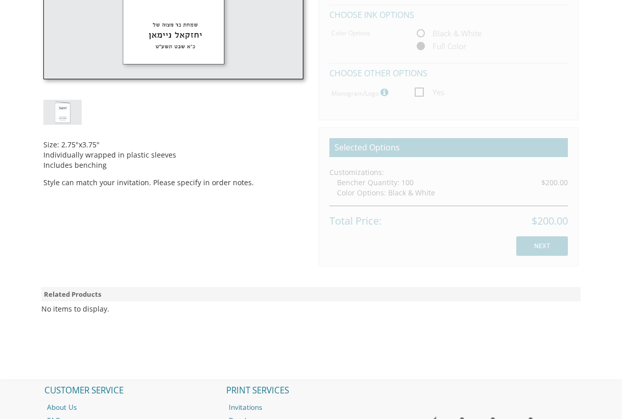
scroll to position [409, 0]
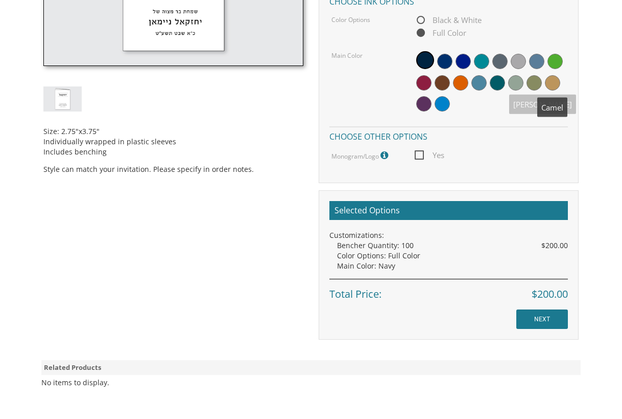
click at [547, 86] on span at bounding box center [552, 82] width 15 height 15
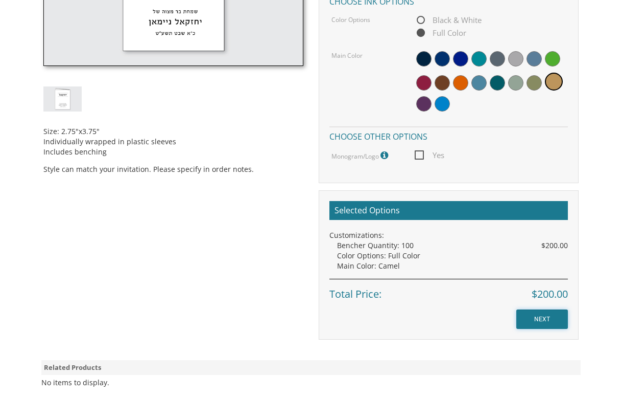
click at [535, 317] on input "NEXT" at bounding box center [543, 318] width 52 height 19
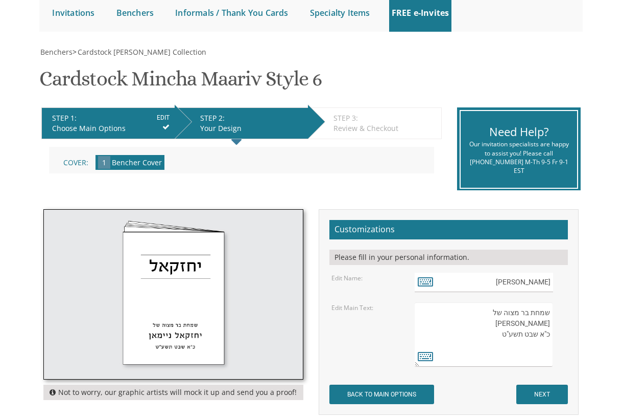
scroll to position [307, 0]
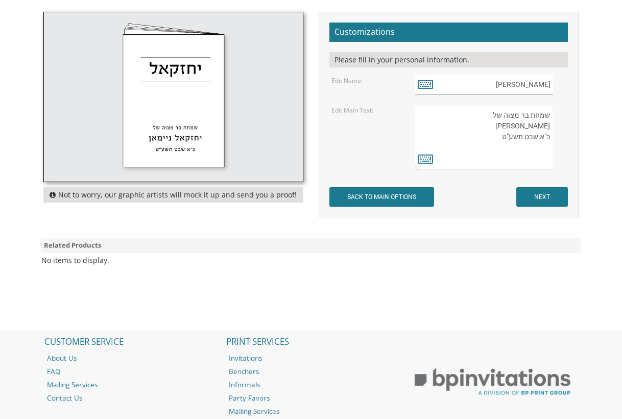
click at [539, 128] on textarea "שמחת בר מצוה של [PERSON_NAME] כ"א שבט תשע"ט" at bounding box center [484, 137] width 138 height 64
click at [524, 126] on textarea "שמחת בר מצוה של [PERSON_NAME] כ"א שבט תשע"ט" at bounding box center [484, 137] width 138 height 64
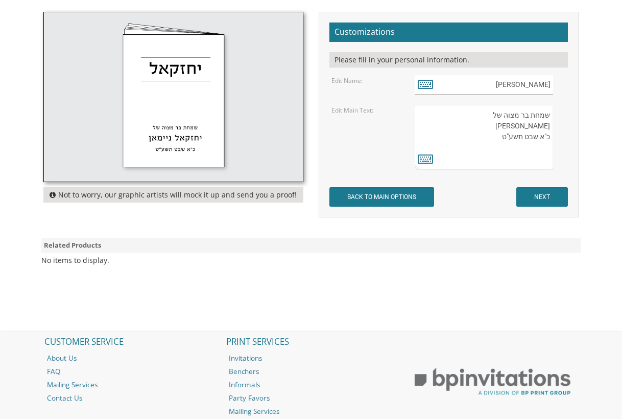
click at [528, 126] on textarea "שמחת בר מצוה של [PERSON_NAME] כ"א שבט תשע"ט" at bounding box center [484, 137] width 138 height 64
click at [540, 135] on textarea "שמחת בר מצוה של [PERSON_NAME] כ"א שבט תשע"ט" at bounding box center [484, 137] width 138 height 64
click at [530, 135] on textarea "שמחת בר מצוה של [PERSON_NAME] כ"א שבט תשע"ט" at bounding box center [484, 137] width 138 height 64
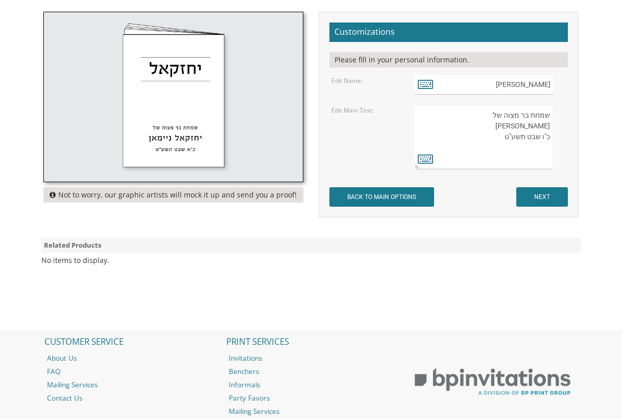
click at [530, 135] on textarea "שמחת בר מצוה של [PERSON_NAME] כ"א שבט תשע"ט" at bounding box center [484, 137] width 138 height 64
click at [512, 135] on textarea "שמחת בר מצוה של [PERSON_NAME] כ"א שבט תשע"ט" at bounding box center [484, 137] width 138 height 64
click at [505, 139] on textarea "שמחת בר מצוה של [PERSON_NAME] כ"א שבט תשע"ט" at bounding box center [484, 137] width 138 height 64
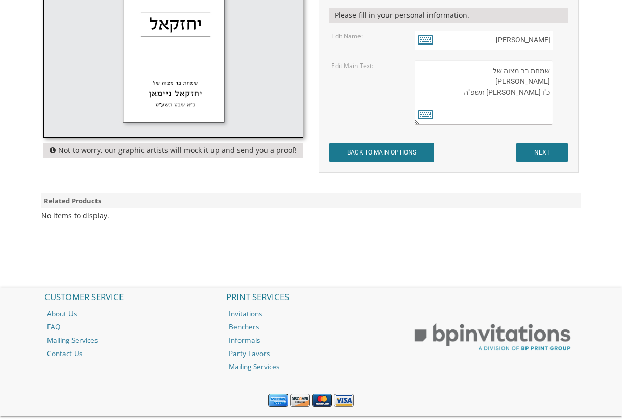
scroll to position [358, 0]
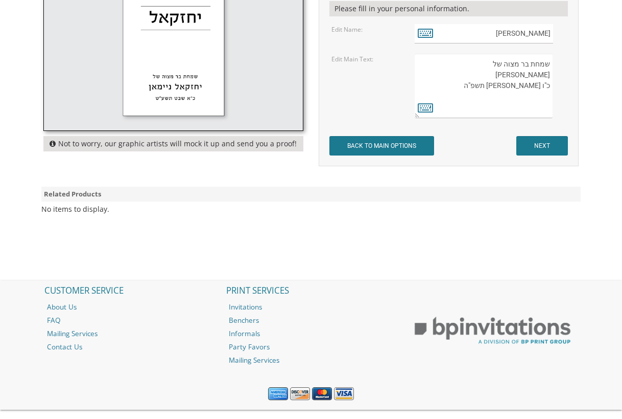
type textarea "שמחת בר מצוה של בן ציון שלמה טורין כ"ו אלול תשפ"ה"
click at [541, 144] on input "NEXT" at bounding box center [543, 145] width 52 height 19
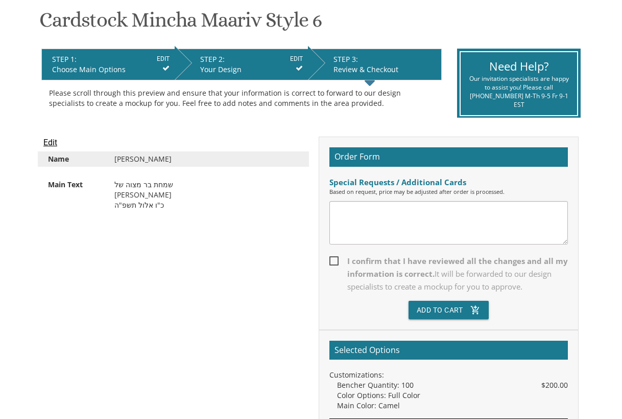
scroll to position [204, 0]
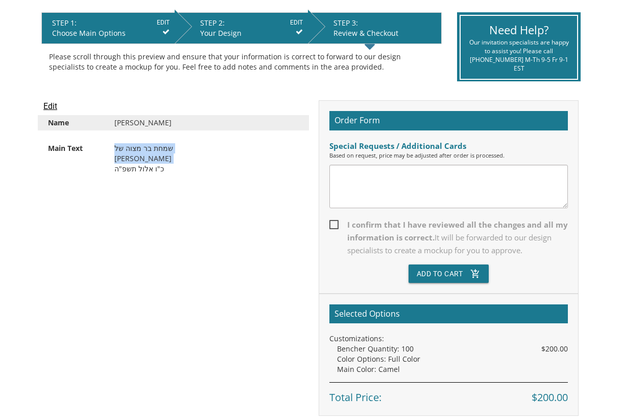
drag, startPoint x: 172, startPoint y: 147, endPoint x: 115, endPoint y: 171, distance: 61.4
click at [115, 171] on div "שמחת בר מצוה של בן ציון שלמה טורין כ"ו אלול תשפ"ה" at bounding box center [207, 163] width 200 height 41
click at [136, 149] on div "שמחת בר מצוה של בן ציון שלמה טורין כ"ו אלול תשפ"ה" at bounding box center [207, 163] width 200 height 41
drag, startPoint x: 136, startPoint y: 149, endPoint x: 140, endPoint y: 174, distance: 25.3
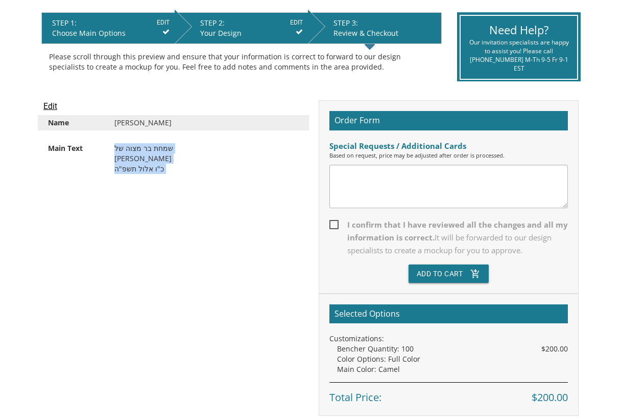
click at [140, 174] on div "שמחת בר מצוה של בן ציון שלמה טורין כ"ו אלול תשפ"ה" at bounding box center [207, 163] width 200 height 41
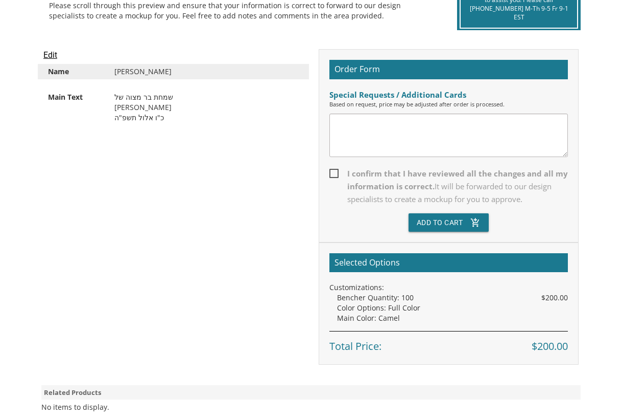
click at [385, 143] on textarea at bounding box center [449, 134] width 239 height 43
type textarea "ו"
type textarea "uploading logo"
click at [340, 170] on span "I confirm that I have reviewed all the changes and all my information is correc…" at bounding box center [449, 186] width 239 height 38
click at [336, 170] on input "I confirm that I have reviewed all the changes and all my information is correc…" at bounding box center [333, 172] width 7 height 7
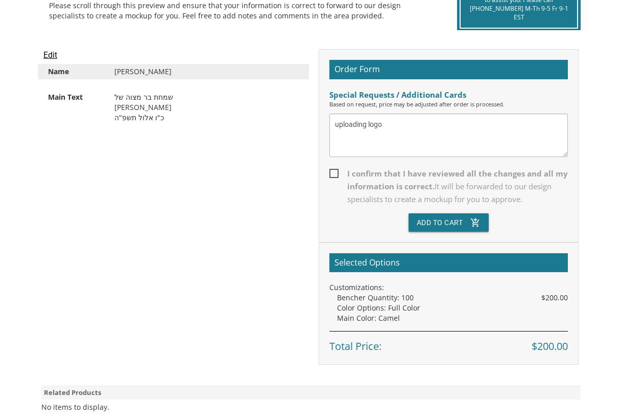
checkbox input "true"
click at [438, 225] on button "Add To Cart add_shopping_cart" at bounding box center [449, 222] width 81 height 18
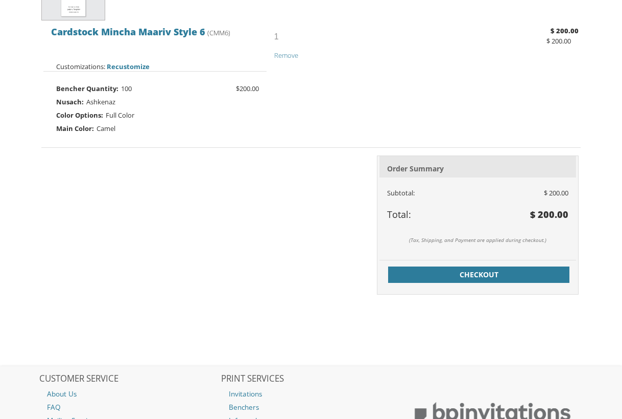
scroll to position [307, 0]
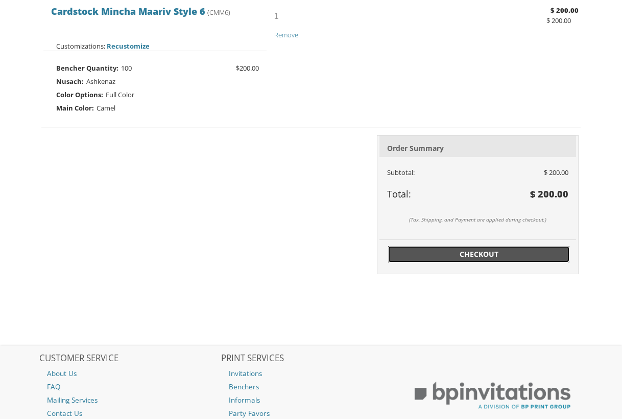
click at [483, 252] on span "Checkout" at bounding box center [480, 254] width 170 height 10
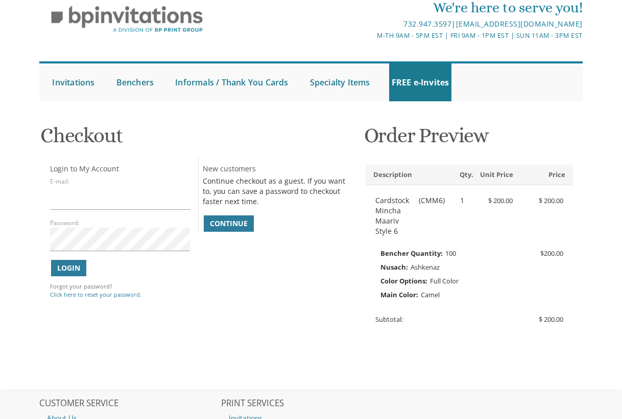
scroll to position [61, 0]
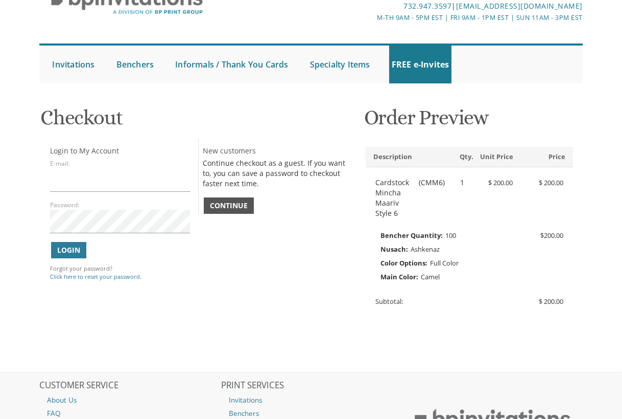
click at [246, 211] on link "Continue" at bounding box center [229, 205] width 50 height 16
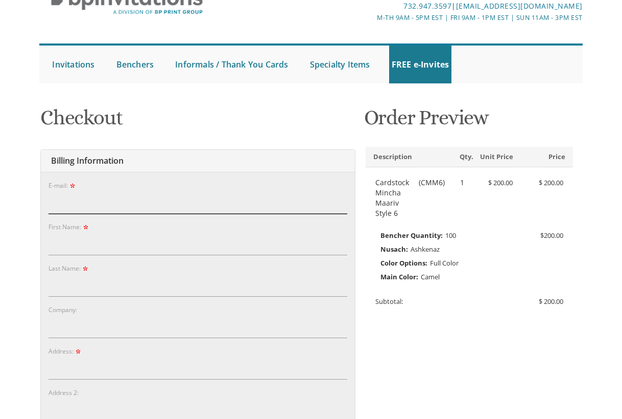
click at [153, 197] on input "E-mail:" at bounding box center [198, 202] width 299 height 24
type input "[EMAIL_ADDRESS][DOMAIN_NAME]"
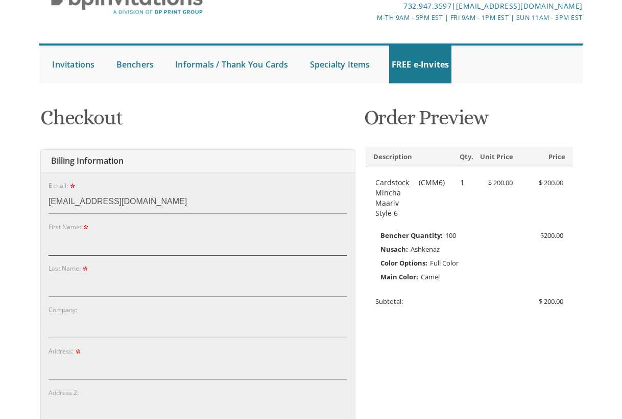
click at [96, 240] on input "First Name:" at bounding box center [198, 244] width 299 height 24
type input "Baila"
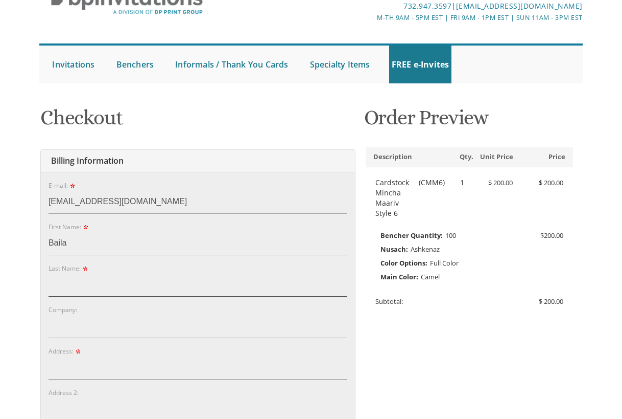
click at [62, 284] on input "Last Name:" at bounding box center [198, 285] width 299 height 24
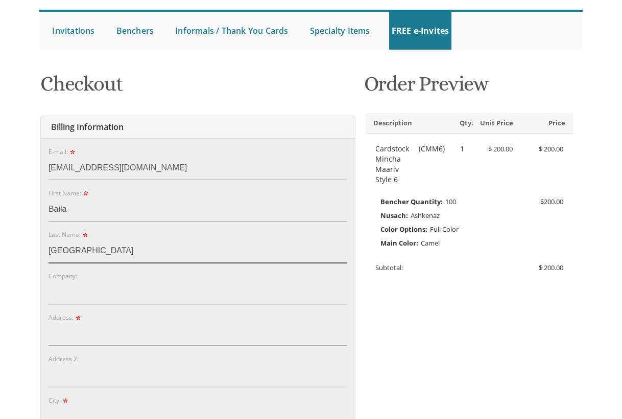
scroll to position [112, 0]
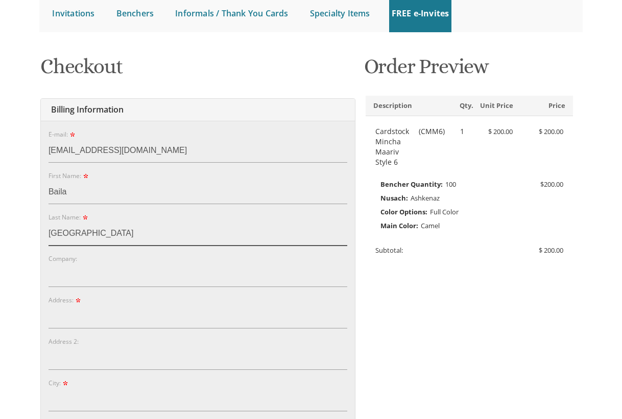
type input "Turin"
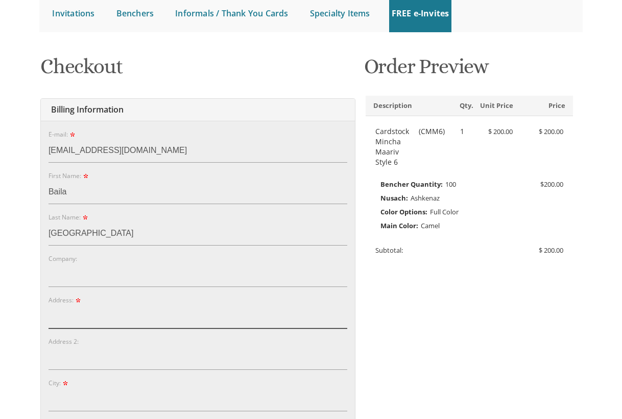
click at [86, 320] on input "Address:" at bounding box center [198, 317] width 299 height 24
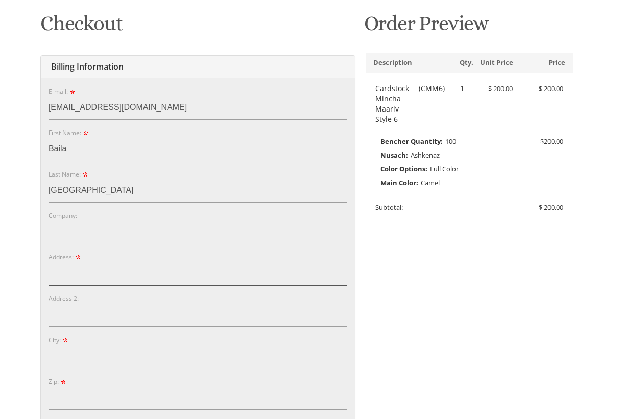
scroll to position [215, 0]
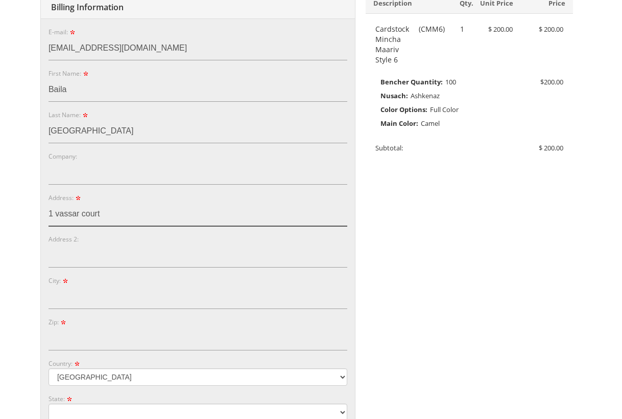
type input "1 vassar court"
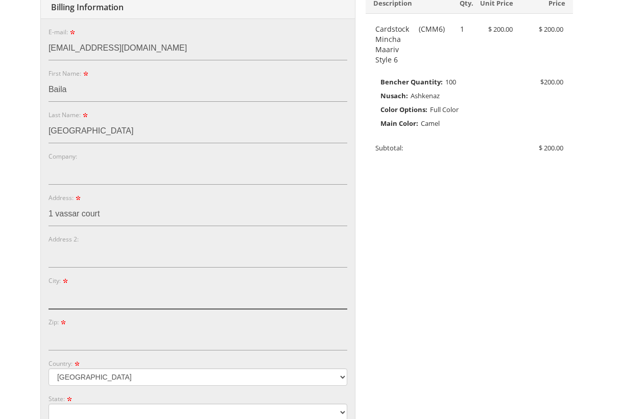
click at [87, 294] on input "City:" at bounding box center [198, 297] width 299 height 24
type input "jackson"
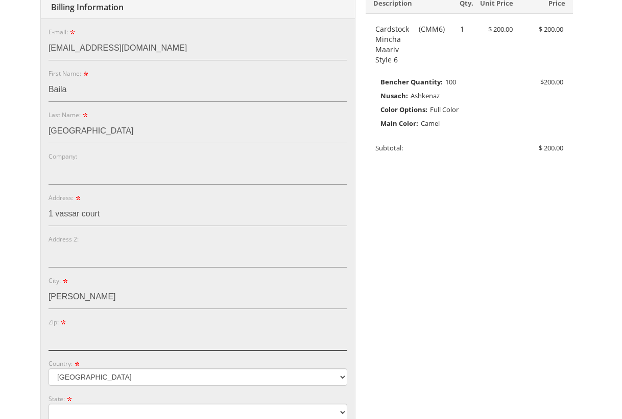
click at [105, 340] on input "Zip:" at bounding box center [198, 339] width 299 height 24
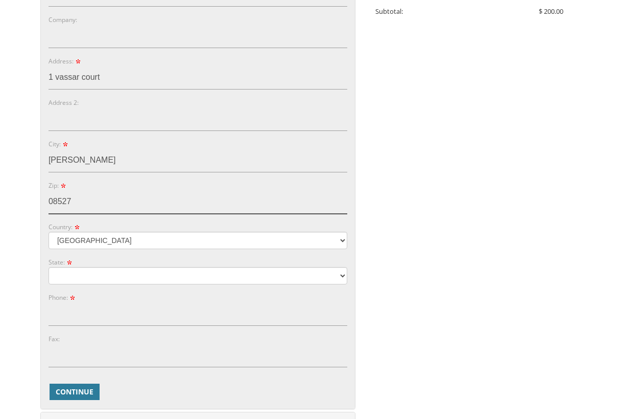
scroll to position [368, 0]
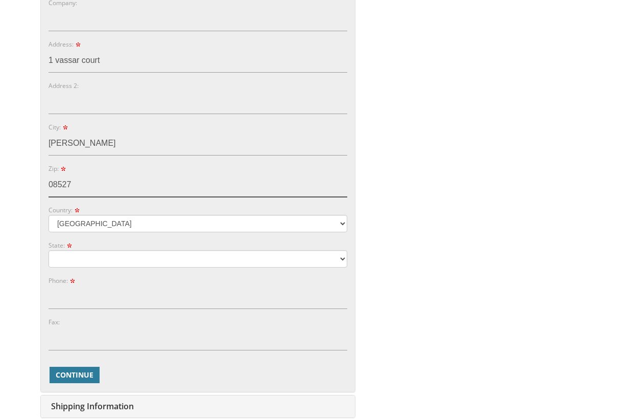
type input "08527"
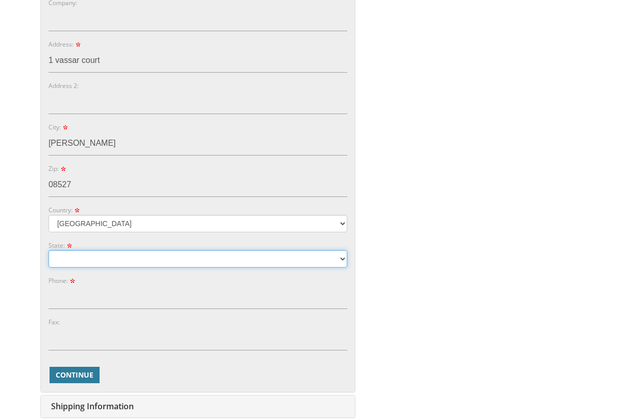
click at [93, 255] on select "Alabama Alaska Guam" at bounding box center [198, 258] width 299 height 17
select select "NJ"
click at [49, 250] on select "Alabama Alaska Guam" at bounding box center [198, 258] width 299 height 17
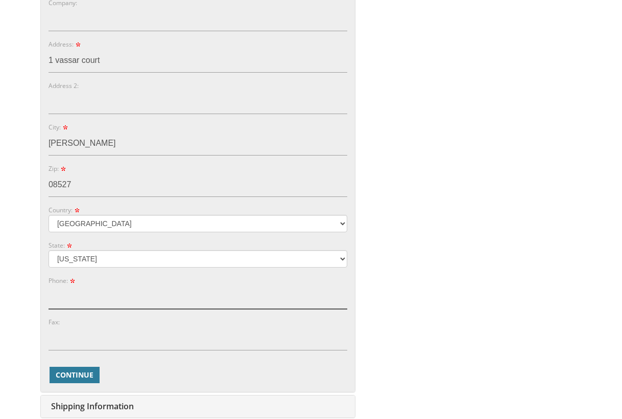
click at [72, 304] on input "Phone:" at bounding box center [198, 297] width 299 height 24
click at [423, 306] on div "You are currently editing Order #. To place a new order you must exit editing m…" at bounding box center [311, 135] width 545 height 686
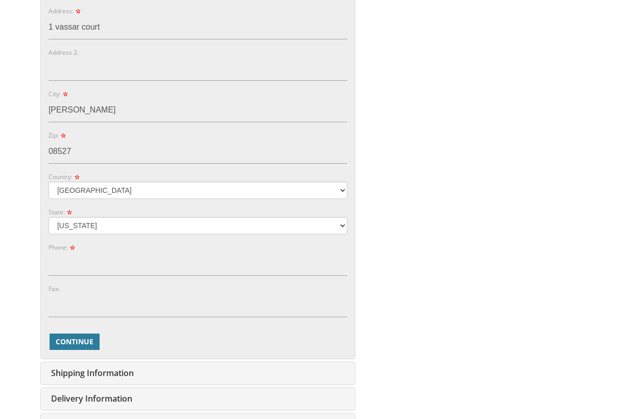
scroll to position [419, 0]
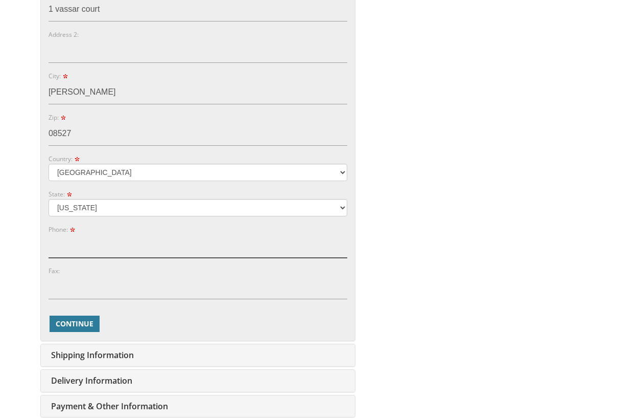
click at [75, 248] on input "Phone:" at bounding box center [198, 246] width 299 height 24
type input "0"
type input "9175338134"
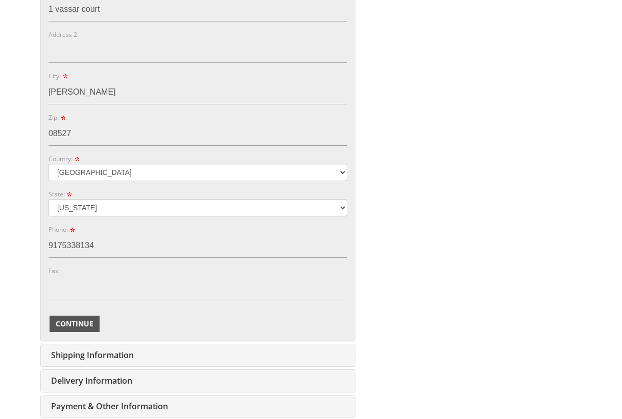
click at [80, 318] on span "Continue" at bounding box center [75, 323] width 38 height 10
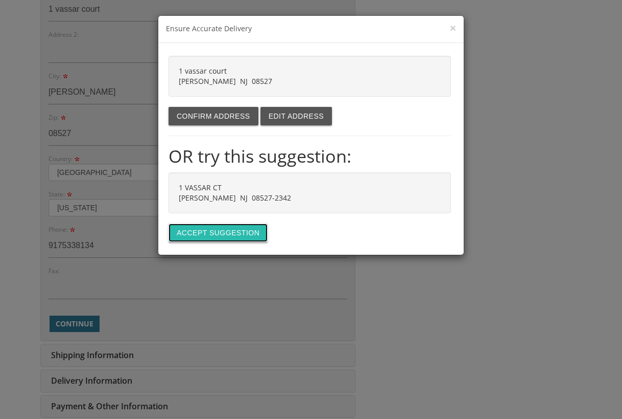
click at [230, 232] on button "Accept suggestion" at bounding box center [218, 232] width 99 height 18
type input "1 VASSAR CT"
type input "JACKSON"
type input "08527-2342"
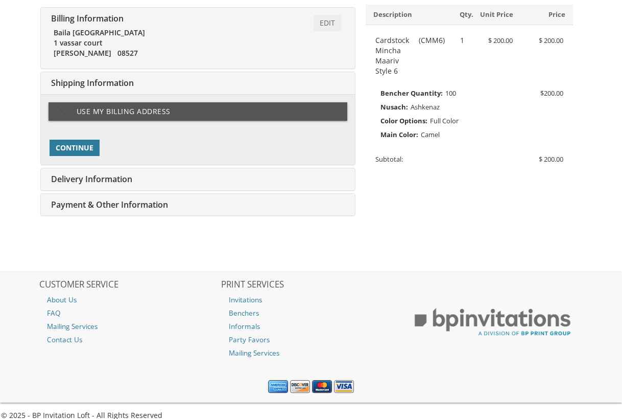
scroll to position [215, 0]
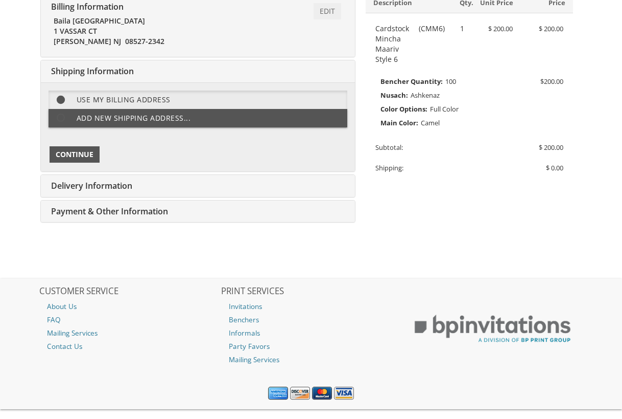
click at [90, 153] on span "Continue" at bounding box center [75, 154] width 38 height 10
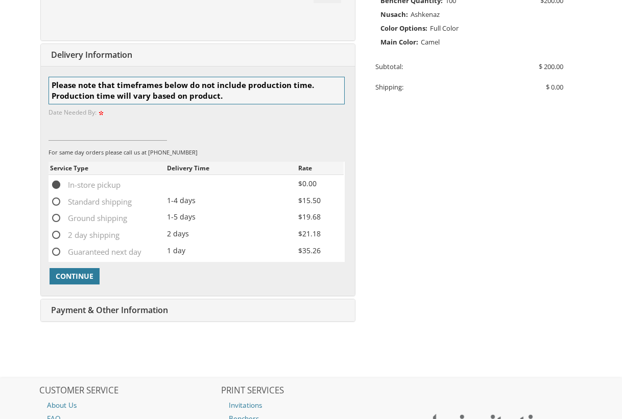
scroll to position [321, 0]
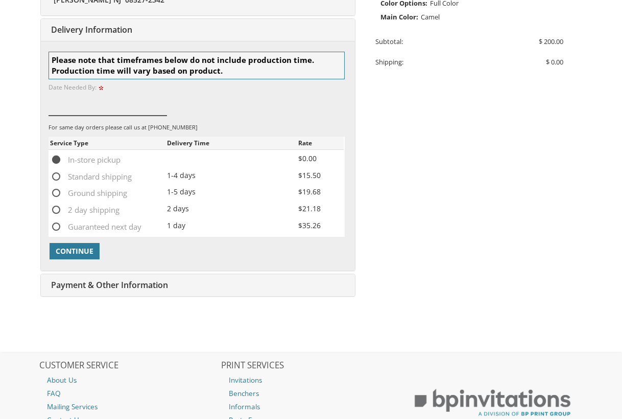
click at [105, 101] on input at bounding box center [108, 104] width 119 height 24
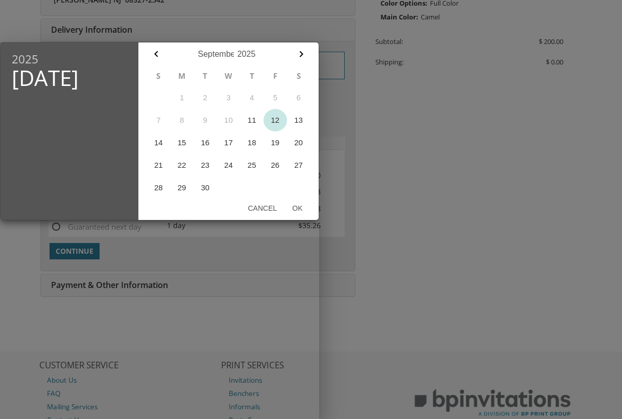
click at [276, 121] on button "12" at bounding box center [276, 120] width 24 height 22
click at [303, 208] on button "Ok" at bounding box center [298, 208] width 26 height 18
type input "Sep 12, 2025"
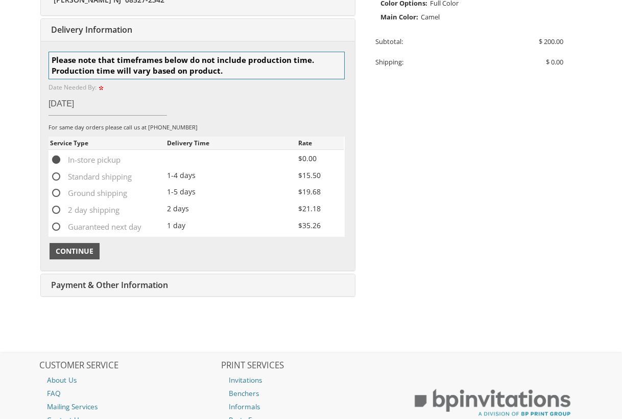
click at [71, 248] on span "Continue" at bounding box center [75, 251] width 38 height 10
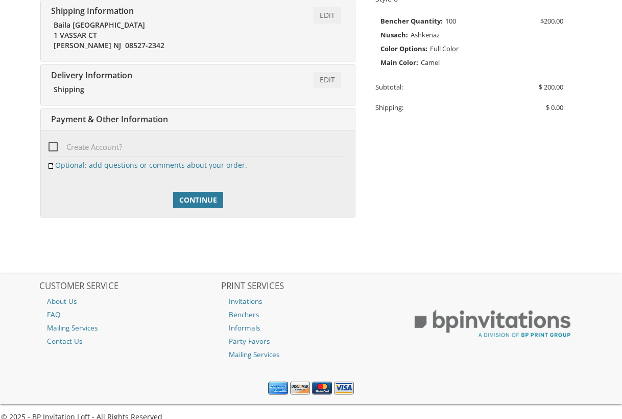
scroll to position [289, 0]
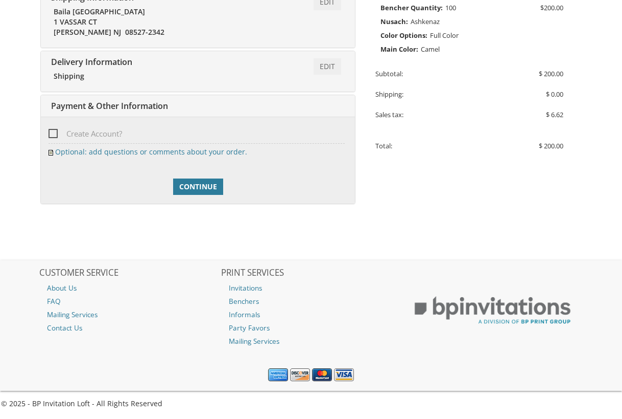
click at [82, 133] on span "Create Account?" at bounding box center [86, 133] width 74 height 13
click at [55, 133] on input "Create Account?" at bounding box center [52, 132] width 7 height 7
checkbox input "true"
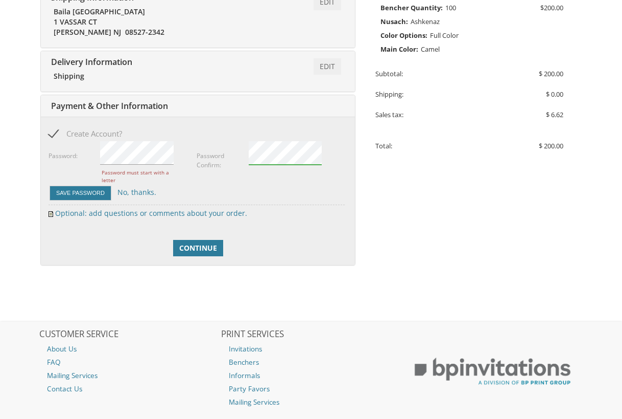
click at [270, 218] on div at bounding box center [198, 220] width 299 height 5
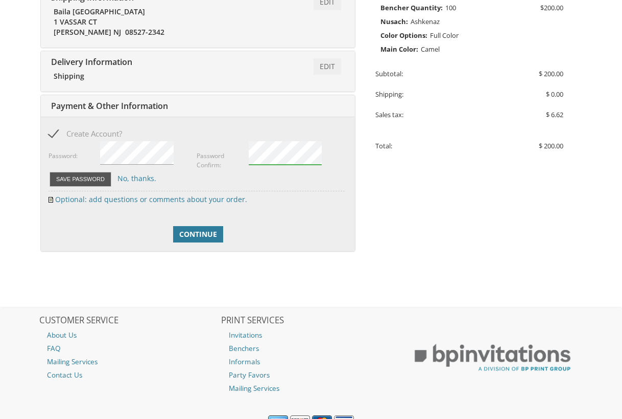
click at [70, 178] on button "Save Password" at bounding box center [81, 179] width 62 height 15
click at [201, 232] on span "Continue" at bounding box center [198, 234] width 38 height 10
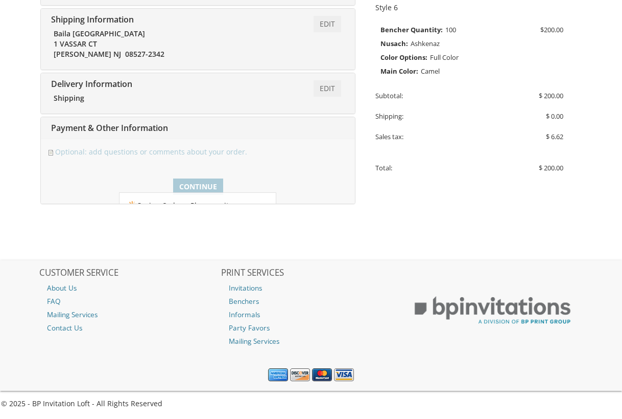
scroll to position [279, 0]
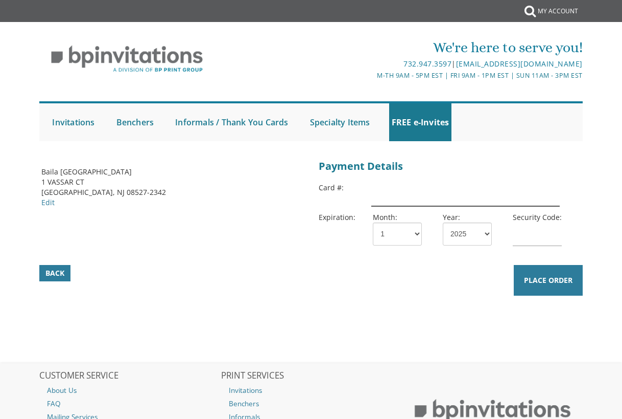
click at [387, 196] on input "text" at bounding box center [466, 194] width 189 height 24
click at [453, 191] on input "text" at bounding box center [466, 194] width 189 height 24
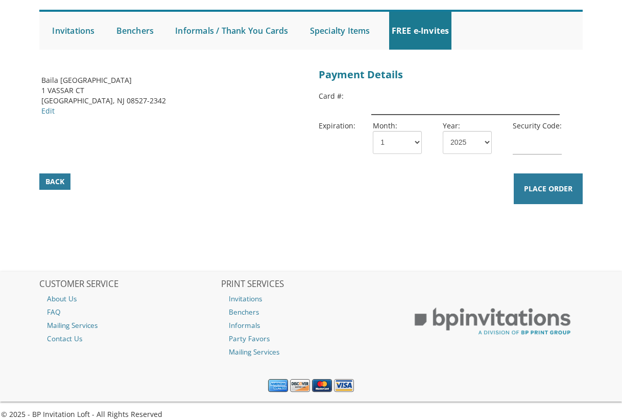
scroll to position [102, 0]
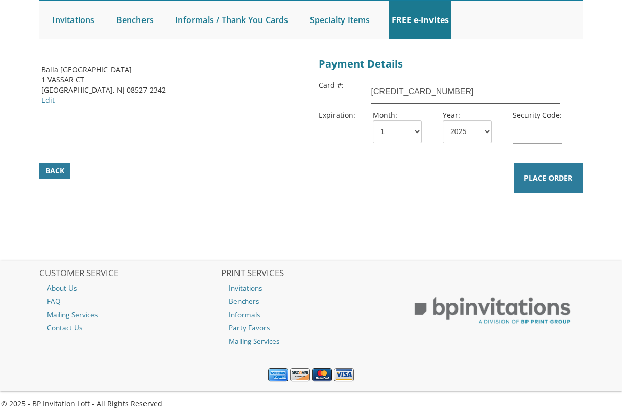
type input "4147202397479625"
click at [395, 140] on select "1 2 3 4 5 6 7 8 9 10 11 12" at bounding box center [397, 131] width 49 height 23
select select "11"
click at [373, 120] on select "1 2 3 4 5 6 7 8 9 10 11 12" at bounding box center [397, 131] width 49 height 23
click at [450, 128] on select "2025 2026 2027 2028 2029 2030 2031 2032 2033 2034 2035" at bounding box center [467, 131] width 49 height 23
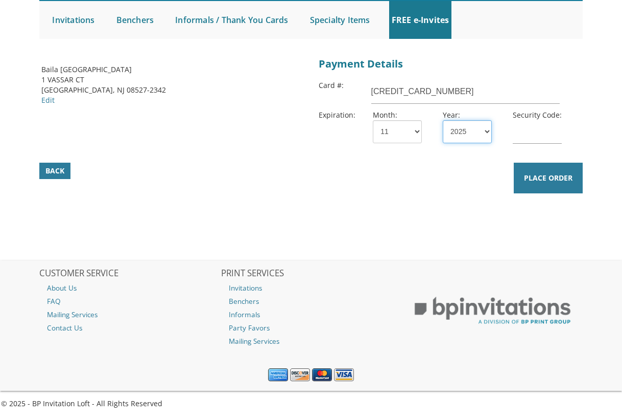
select select "28"
click at [443, 120] on select "2025 2026 2027 2028 2029 2030 2031 2032 2033 2034 2035" at bounding box center [467, 131] width 49 height 23
click at [525, 138] on input "text" at bounding box center [537, 132] width 49 height 24
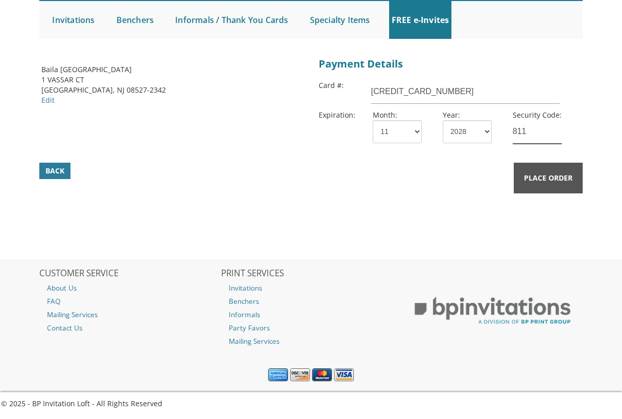
type input "811"
click at [544, 179] on span "Place Order" at bounding box center [548, 178] width 49 height 10
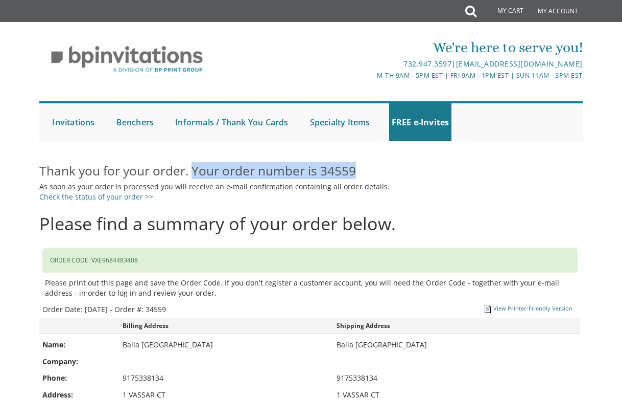
drag, startPoint x: 361, startPoint y: 168, endPoint x: 194, endPoint y: 169, distance: 167.6
click at [194, 169] on h2 "Thank you for your order. Your order number is 34559" at bounding box center [310, 171] width 543 height 15
copy h2 "Your order number is 34559"
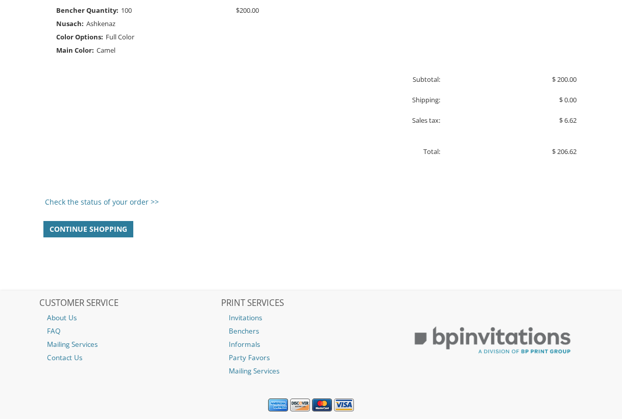
scroll to position [628, 0]
